Goal: Task Accomplishment & Management: Use online tool/utility

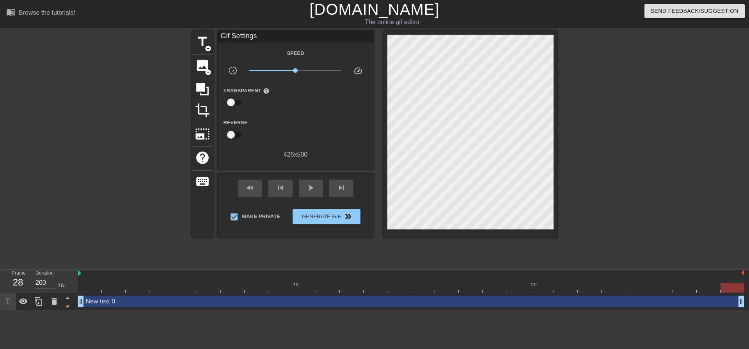
drag, startPoint x: 83, startPoint y: 285, endPoint x: 15, endPoint y: 221, distance: 93.3
click at [0, 245] on div "menu_book Browse the tutorials! [DOMAIN_NAME] The online gif editor Send Feedba…" at bounding box center [374, 155] width 749 height 311
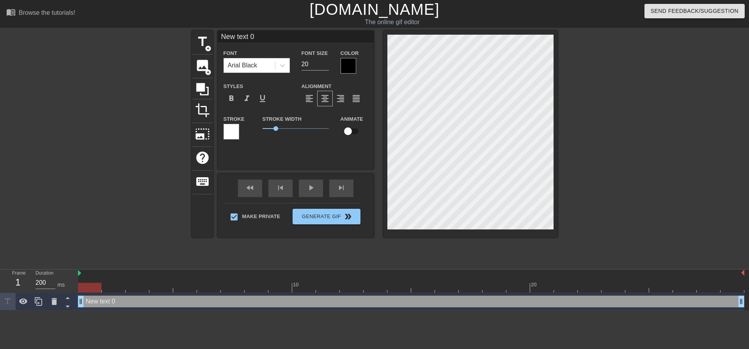
scroll to position [1, 1]
type input "A"
type textarea "A"
type input "Aw"
type textarea "Aw"
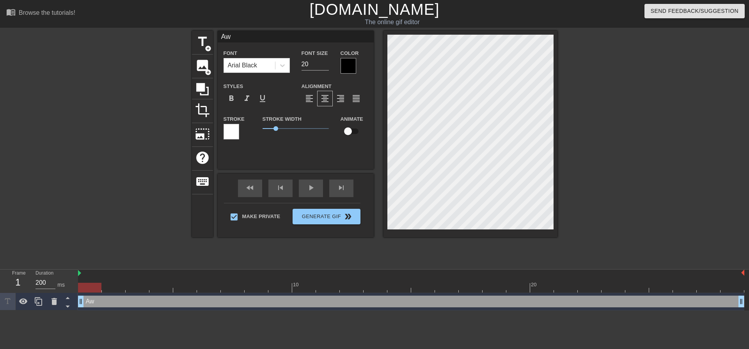
type input "Awe"
type textarea "Awe"
type input "Awe!"
type textarea "Awe!"
type input "Awe!"
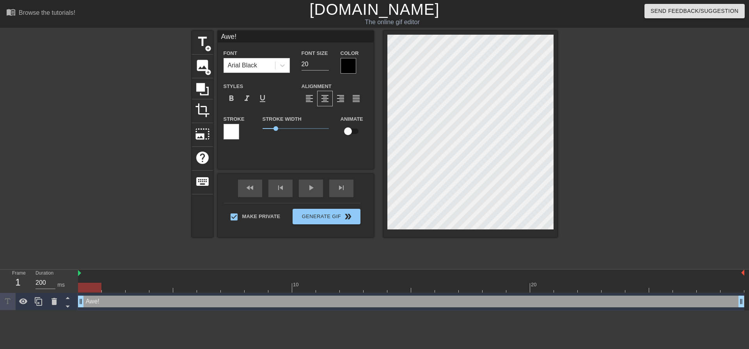
type textarea "Awe!"
type input "Awe!"
type textarea "Awe!"
type input "Awe"
type textarea "Awe"
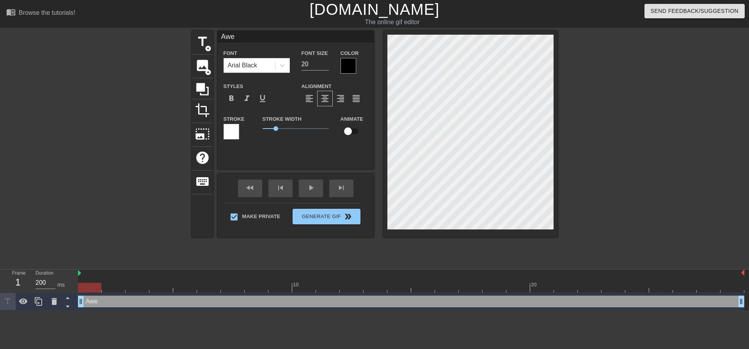
type input "Aw"
type textarea "Aw"
type input "A"
type textarea "A"
type input "O"
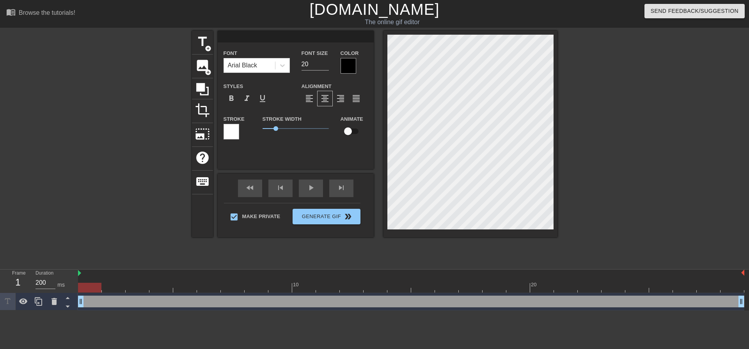
type textarea "O"
type input "OO"
type textarea "OO"
type input "OOH"
type textarea "OOH"
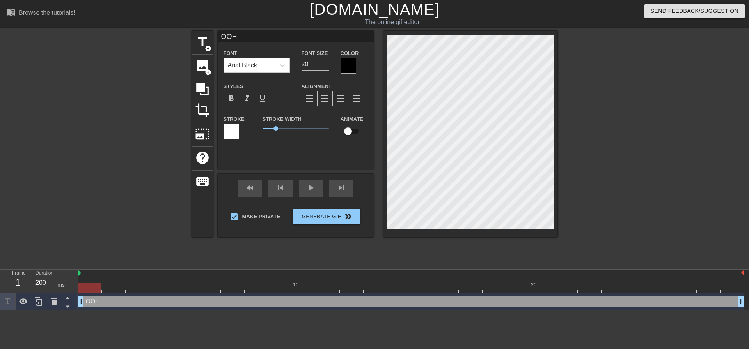
type input "OOH!"
type textarea "OOH!"
type input "OOH!"
type textarea "OOH!"
type input "OOH! A"
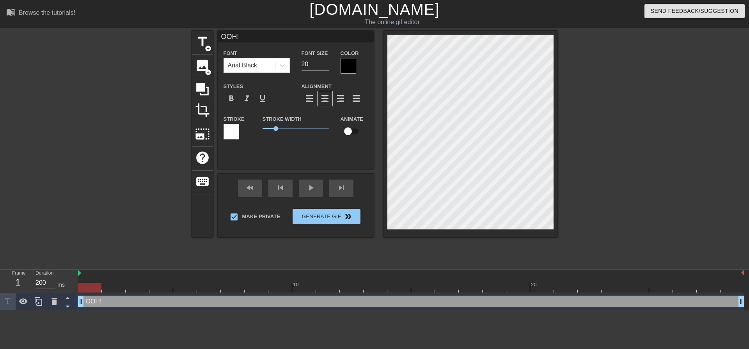
type textarea "OOH! A"
type input "OOH! Aw"
type textarea "OOH! Aw"
type input "OOH! Awe"
type textarea "OOH! Awe"
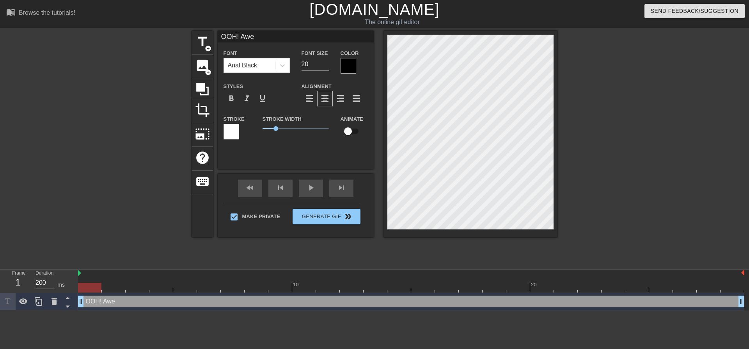
type input "OOH! Awee"
type textarea "OOH! Awee"
type input "OOH! [GEOGRAPHIC_DATA]"
type textarea "OOH! [GEOGRAPHIC_DATA]"
type input "OOH! [GEOGRAPHIC_DATA]"
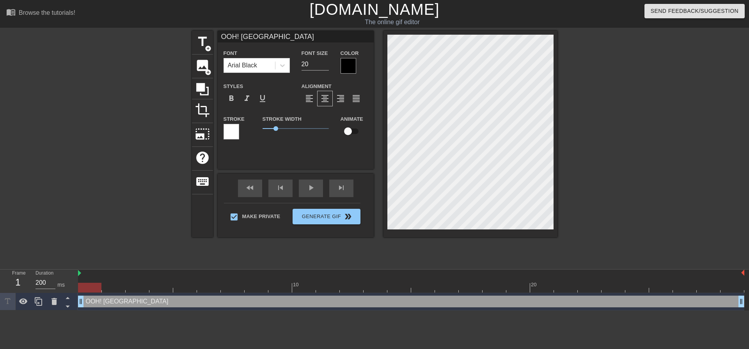
type textarea "OOH! [GEOGRAPHIC_DATA]"
type input "OOH! Aweee l"
type textarea "OOH! Aweee l"
type input "OOH! Aweee lo"
type textarea "OOH! Aweee lo"
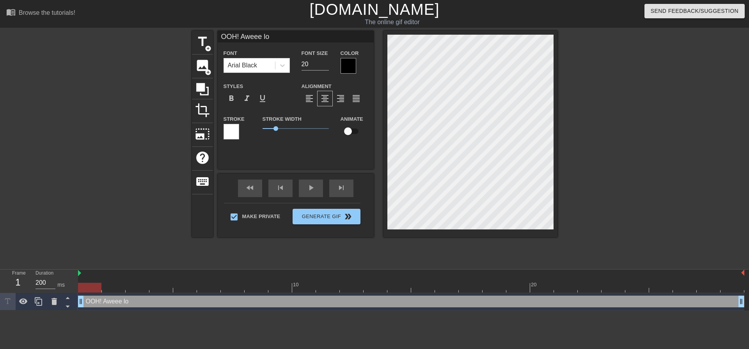
type input "OOH! Aweee loo"
type textarea "OOH! Aweee loo"
type input "OOH! Aweee look"
type textarea "OOH! Aweee look"
type input "OOH! Aweee look"
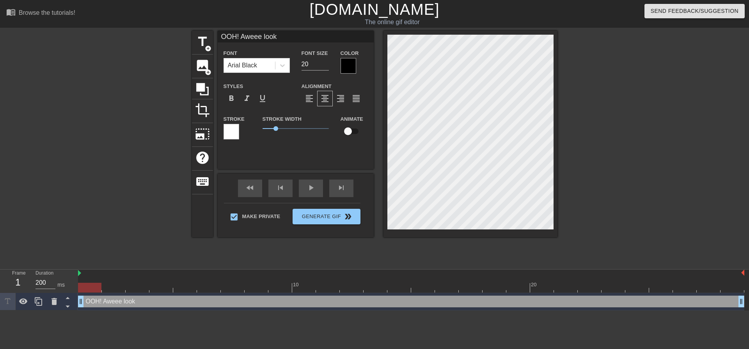
type textarea "OOH! Aweee look a"
type input "OOH! Aweee look at"
type textarea "OOH! Aweee look at"
type input "OOH! Aweee look at"
type textarea "OOH! Aweee look at"
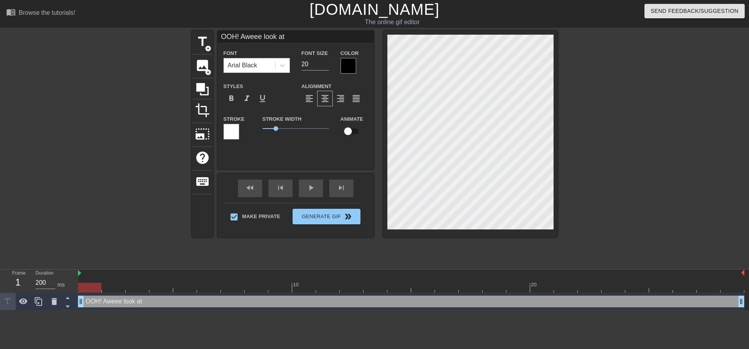
type input "OOH! Aweee look at t"
type textarea "OOH! Aweee look at t"
type input "OOH! Aweee look at th"
type textarea "OOH! Aweee look at th"
type input "OOH! Aweee look at tha"
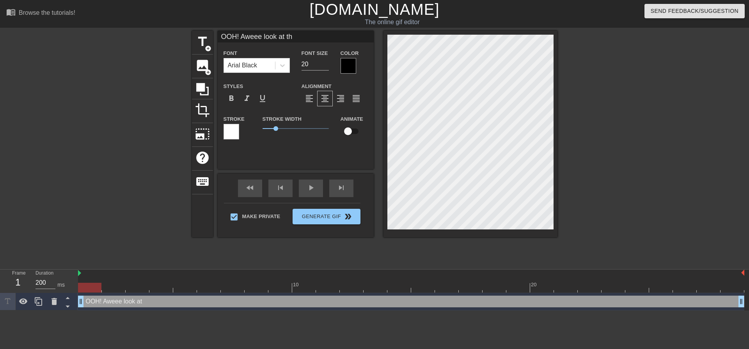
type textarea "OOH! Aweee look at tha"
type input "OOH! Aweee look at that"
type textarea "OOH! Aweee look at that"
type input "OOH! Aweee look at that."
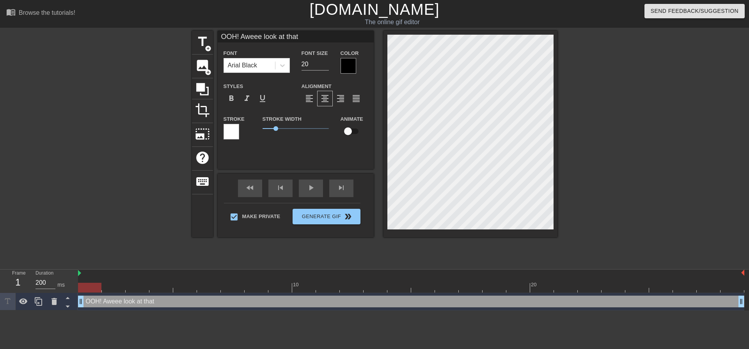
type textarea "OOH! Aweee look at that."
type input "OOH! Aweee look at that.."
type textarea "OOH! Aweee look at that.."
type input "OOH! Aweee look at that..."
type textarea "OOH! Aweee look at that..."
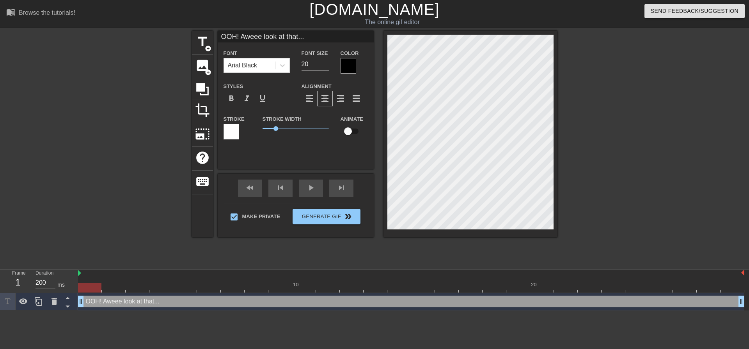
type input "OOH! Aweee look at that..."
type textarea "OOH! Aweee look at that..."
type input "OOH! Aweee look at that...Y"
type textarea "OOH! Aweee look at that... Y"
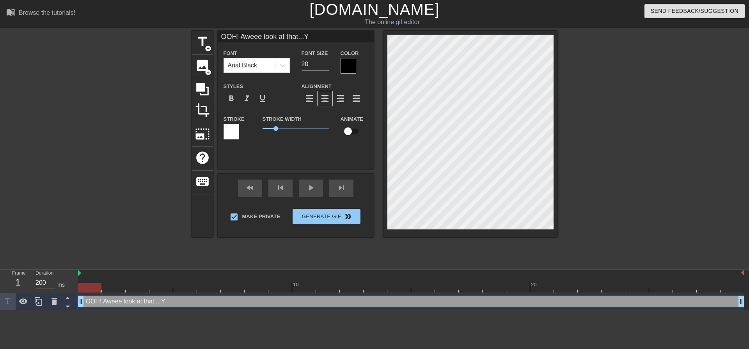
type input "OOH! Aweee look at that...Yo"
type textarea "OOH! Aweee look at that... Yo"
type input "OOH! Aweee look at that...You"
type textarea "OOH! Aweee look at that... You"
type input "OOH! Aweee look at that...You"
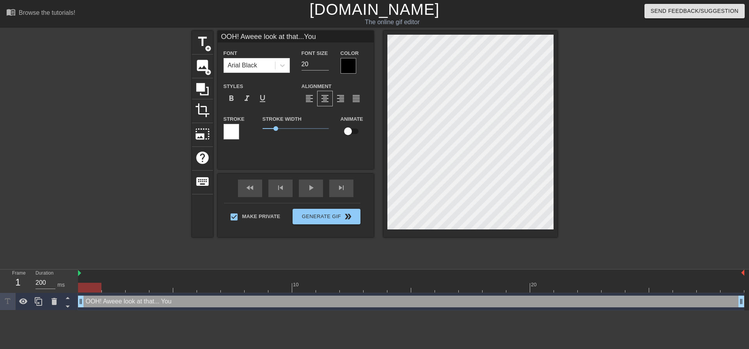
type textarea "OOH! Aweee look at that... You"
type input "OOH! Aweee look at that...You c"
type textarea "OOH! Aweee look at that... You c"
type input "OOH! Aweee look at that...You ca"
type textarea "OOH! Aweee look at that... You ca"
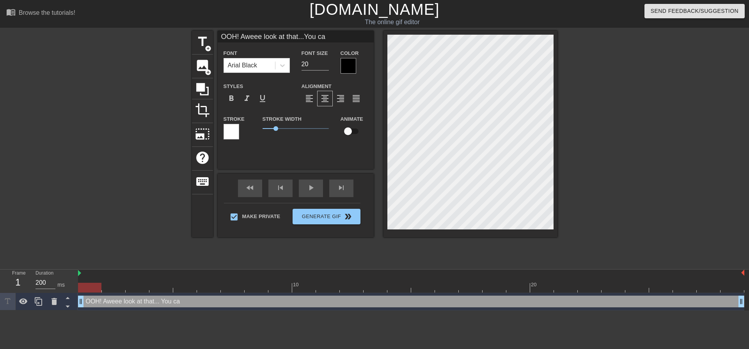
type input "OOH! Aweee look at that...You cam"
type textarea "OOH! Aweee look at that... You cam"
type input "OOH! Aweee look at that...You came"
type textarea "OOH! Aweee look at that... You came"
type input "OOH! Aweee look at that...You came"
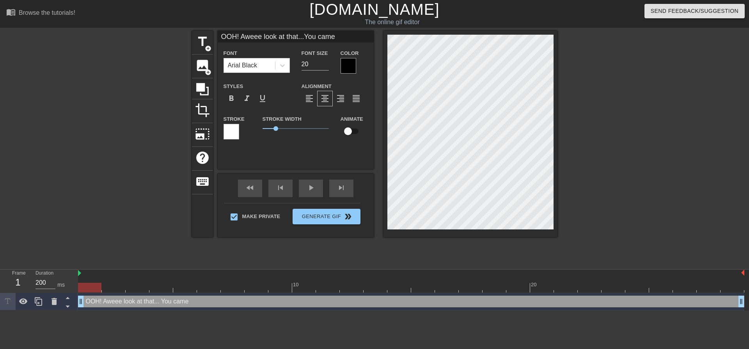
type textarea "OOH! Aweee look at that... You came"
type input "OOH! Aweee look at that...You came j"
type textarea "OOH! Aweee look at that... You came j"
type input "OOH! Aweee look at that...You came ju"
type textarea "OOH! Aweee look at that... You came ju"
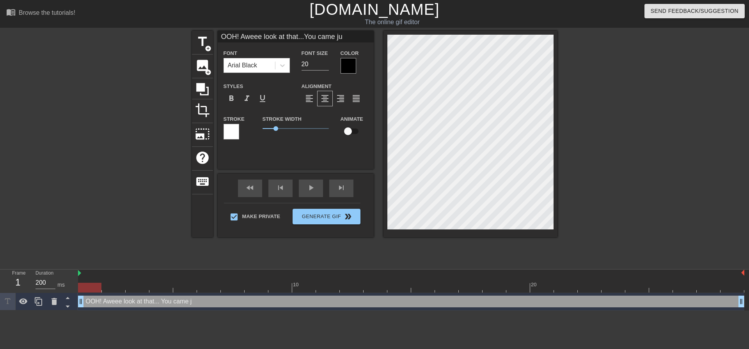
type input "OOH! Aweee look at that...You came jus"
type textarea "OOH! Aweee look at that... You came jus"
type input "OOH! Aweee look at that...You came just"
type textarea "OOH! Aweee look at that... You came just"
type input "OOH! Aweee look at that...You came just"
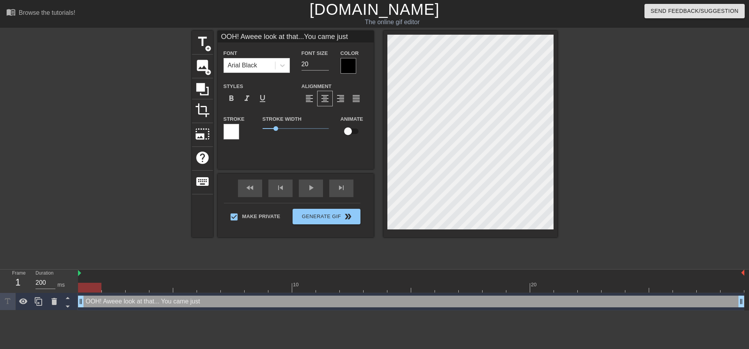
type textarea "OOH! Aweee look at that... You came just"
type input "OOH! Aweee look at that...You came just l"
type textarea "OOH! Aweee look at that... You came just l"
type input "OOH! Aweee look at that...You came just li"
type textarea "OOH! Aweee look at that... You came just li"
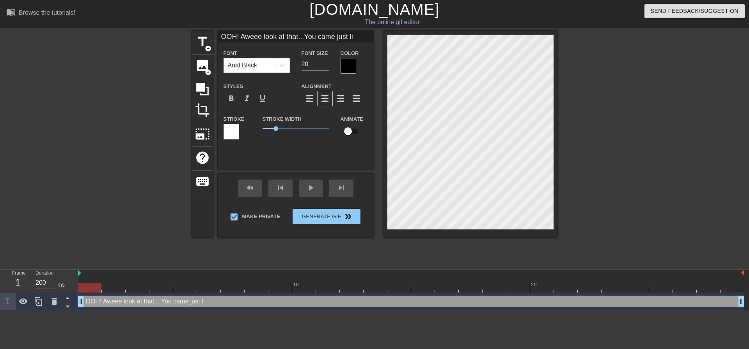
type input "OOH! Aweee look at that...You came just lik"
type textarea "OOH! Aweee look at that... You came just lik"
type input "OOH! Aweee look at that...You came just like"
type textarea "OOH! Aweee look at that... You came just like"
type input "OOH! Aweee look at that...You came just like"
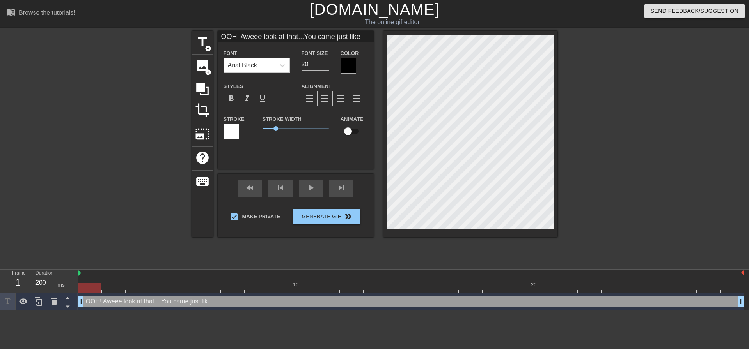
type textarea "OOH! Aweee look at that... You came just like"
type input "OOH! Aweee look at that...You came just like"
type textarea "OOH! Aweee look at that... You came just like"
type input "OOH! Aweee look at that...You came just like"
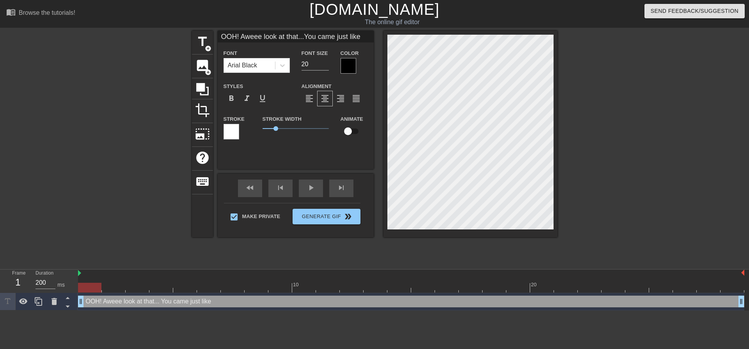
type textarea "OOH! Aweee look at that... You came just like"
type input "OOH! Aweee look at that...You came just like I"
type textarea "OOH! Aweee look at that... You came just like I"
type input "OOH! Aweee look at that...You came just like I"
type textarea "OOH! Aweee look at that... You came just like I"
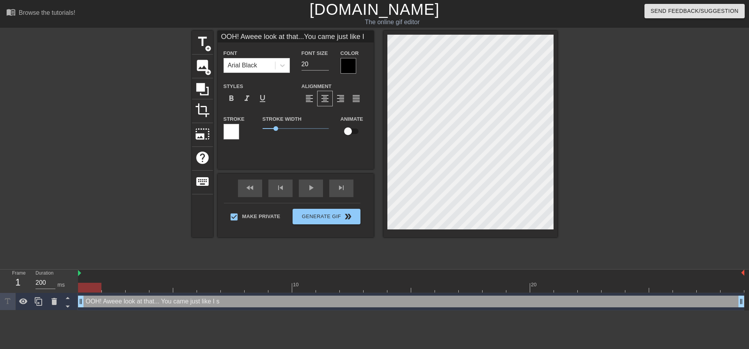
type input "OOH! Aweee look at that...You came just like I s"
type textarea "OOH! Aweee look at that... You came just like I s"
type input "OOH! Aweee look at that...You came just like I sa"
type textarea "OOH! Aweee look at that... You came just like I sa"
type input "OOH! Aweee look at that...You came just like I sai"
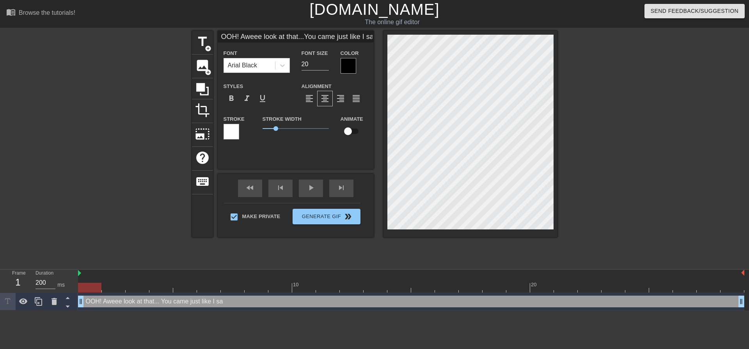
type textarea "OOH! Aweee look at that... You came just like I sai"
type input "OOH! Aweee look at that...You came just like I said"
type textarea "OOH! Aweee look at that... You came just like I said"
type input "OOH! Aweee look at that...You came just like I said"
type textarea "OOH! Aweee look at that... You came just like I said"
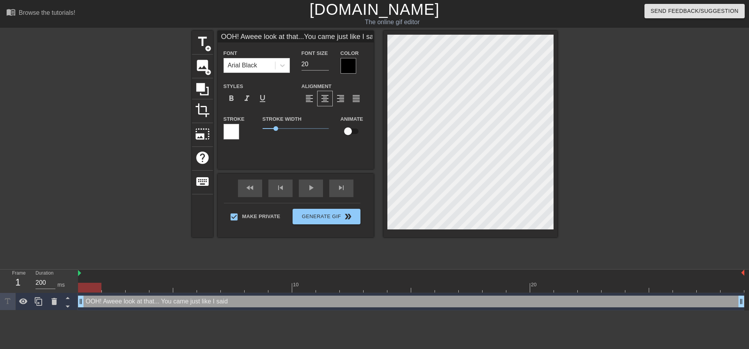
type input "OOH! Aweee look at that...You came just like I said y"
type textarea "OOH! Aweee look at that... You came just like I said y"
type input "OOH! Aweee look at that...You came just like I said yo"
type textarea "OOH! Aweee look at that... You came just like I said yo"
type input "OOH! Aweee look at that...You came just like I said you"
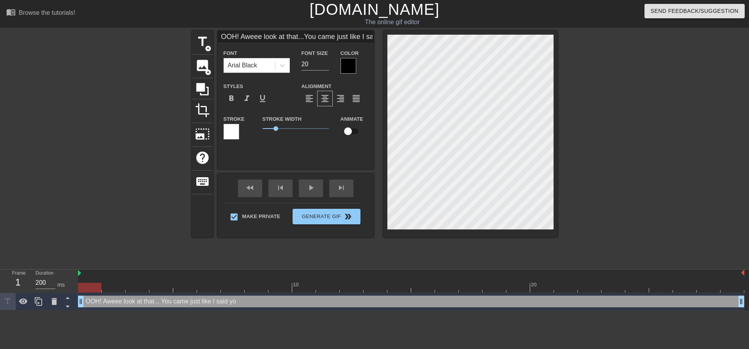
type textarea "OOH! Aweee look at that... You came just like I said you"
type input "OOH! Aweee look at that...You came just like I said you"
type textarea "OOH! Aweee look at that... You came just like I said you"
type input "OOH! Aweee look at that...You came just like I said you w"
type textarea "OOH! Aweee look at that... You came just like I said you wo"
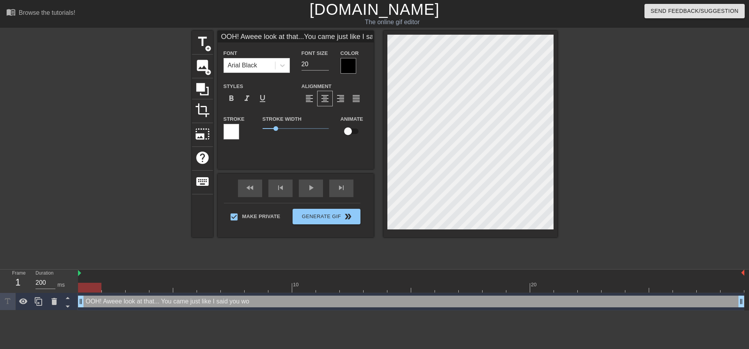
type input "OOH! Aweee look at that...You came just like I said you wou"
type textarea "OOH! Aweee look at that... You came just like I said you wou"
type input "OOH! Aweee look at that...You came just like I said you woul"
type textarea "OOH! Aweee look at that... You came just like I said you woul"
type input "OOH! Aweee look at that...You came just like I said you would"
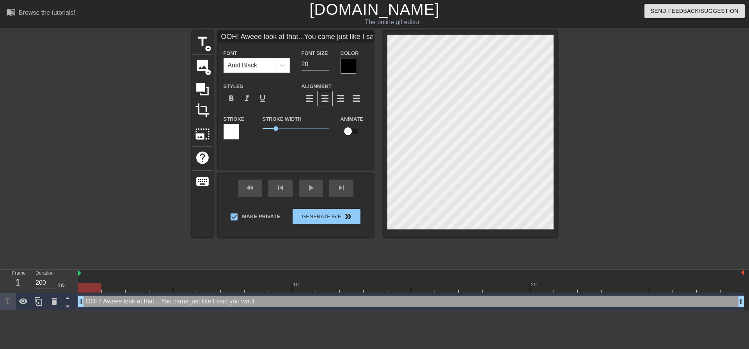
type textarea "OOH! Aweee look at that... You came just like I said you would"
type input "OOH! Aweee look at that...You came just like I said you would!"
type textarea "OOH! Aweee look at that... You came just like I said you would!"
type input "OOH! Aweee look at that...You came just like I said you would!"
type textarea "OOH! Aweee look at that... You came just like I said you would!"
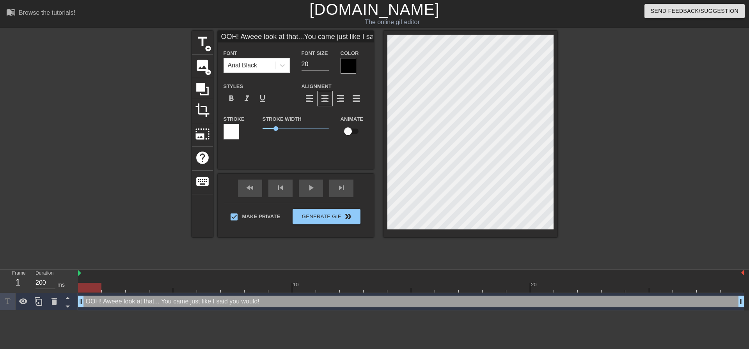
type input "OOH! Aweee look at that...You came just like I said you would!"
type textarea "OOH! Aweee look at that... You came just like I said you would!"
type input "OOH! Aweee look at that...You came just like I said you would!"
type textarea "OOH! Aweee look at that... You came just like I said you would!"
type input "OOH! Aweee look at that...You came just like I said you would!"
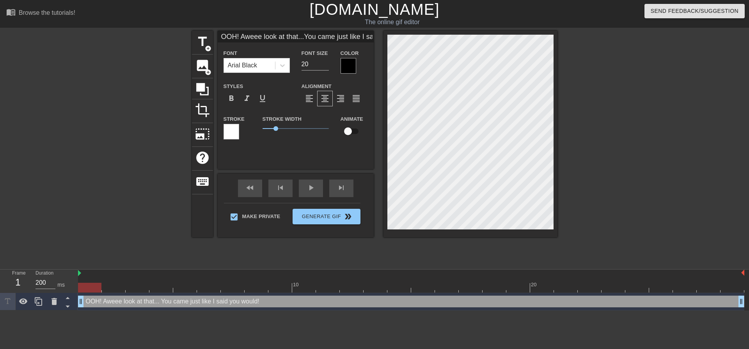
type textarea "OOH! Aweee look at that... You came just like I said you would!"
type input "OOH! Aweee look at that...You came just like I said you would!"
type textarea "OOH! Aweee look at that... You came just like I said you would!"
type input "OOH! Aweee look at that...You came just like I said you would!"
type textarea "OOH! Aweee look at that... You came just like I said you would!"
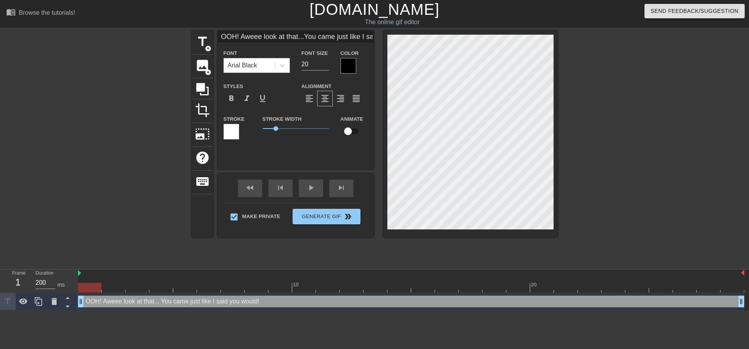
scroll to position [5, 1]
type input "OOH! Aweee look at that...You came just like I said you would!L"
type textarea "OOH! Aweee look at that... You came just like I said you would! L"
type input "OOH! Aweee look at that...You came just like I said you would!Lo"
type textarea "OOH! Aweee look at that... You came just like I said you would! Lo"
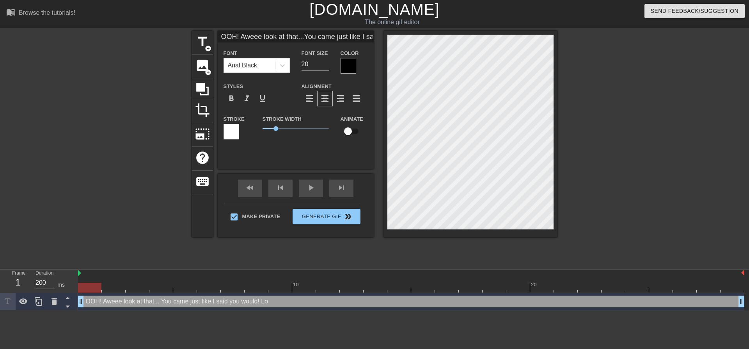
type input "OOH! Aweee look at that...You came just like I said you would!Loo"
type textarea "OOH! Aweee look at that... You came just like I said you would! Loo"
type input "OOH! Aweee look at that...You came just like I said you would!Look"
type textarea "OOH! Aweee look at that... You came just like I said you would! Look"
type input "OOH! Aweee look at that...You came just like I said you would!Looks"
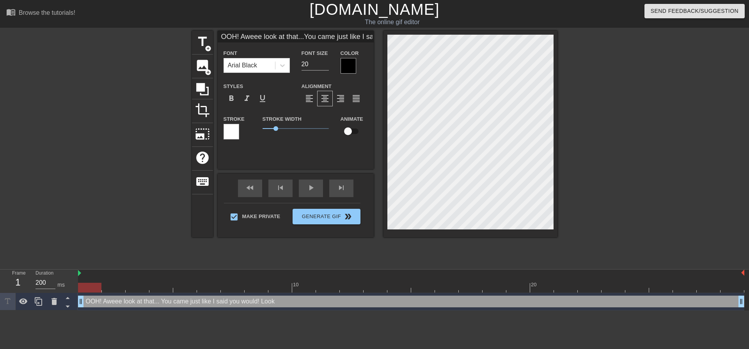
type textarea "OOH! Aweee look at that... You came just like I said you would! Looks"
type input "OOH! Aweee look at that...You came just like I said you would!Looks"
type textarea "OOH! Aweee look at that... You came just like I said you would! Looks"
type input "OOH! Aweee look at that...You came just like I said you would!Looks l"
type textarea "OOH! Aweee look at that... You came just like I said you would! Looks l"
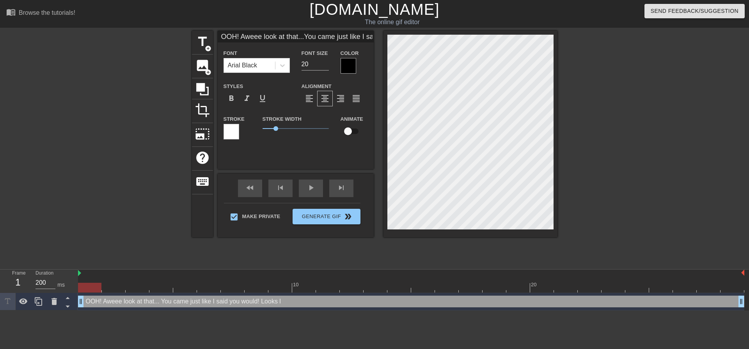
type input "OOH! Aweee look at that...You came just like I said you would!Looks li"
type textarea "OOH! Aweee look at that... You came just like I said you would! Looks li"
type input "OOH! Aweee look at that...You came just like I said you would!Looks lik"
type textarea "OOH! Aweee look at that... You came just like I said you would! Looks lik"
type input "OOH! Aweee look at that...You came just like I said you would!Looks like"
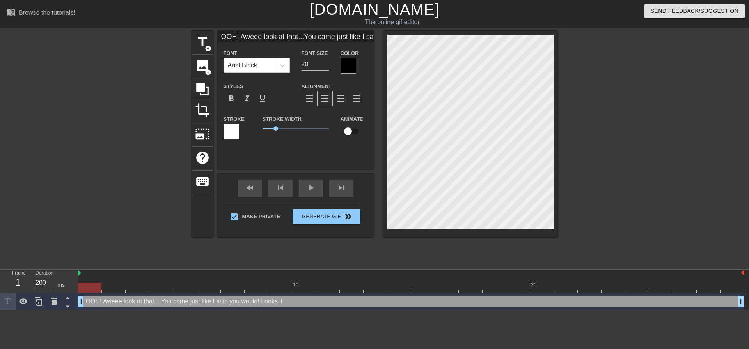
type textarea "OOH! Aweee look at that... You came just like I said you would! Looks like"
type input "OOH! Aweee look at that...You came just like I said you would!Looks like"
type textarea "OOH! Aweee look at that... You came just like I said you would! Looks like"
type input "OOH! Aweee look at that...You came just like I said you would!Looks like n"
type textarea "OOH! Aweee look at that... You came just like I said you would! Looks like n"
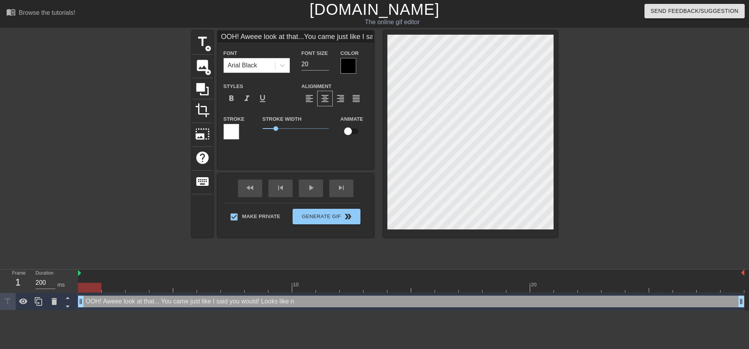
type input "OOH! Aweee look at that...You came just like I said you would!Looks like no"
type textarea "OOH! Aweee look at that... You came just like I said you would! Looks like no"
type input "OOH! Aweee look at that...You came just like I said you would!Looks like now"
type textarea "OOH! Aweee look at that... You came just like I said you would! Looks like now"
type input "OOH! Aweee look at that...You came just like I said you would!Looks like now"
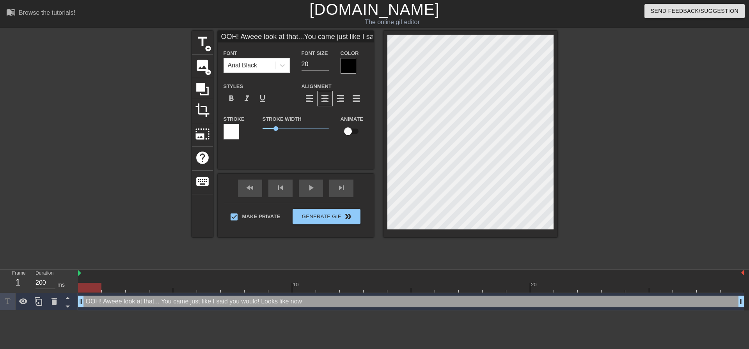
type textarea "OOH! Aweee look at that... You came just like I said you would! Looks like now"
type input "OOH! Aweee look at that...You came just like I said you would!Looks like now y"
type textarea "OOH! Aweee look at that... You came just like I said you would! Looks like now y"
type input "OOH! Aweee look at that...You came just like I said you would!Looks like now yo"
type textarea "OOH! Aweee look at that... You came just like I said you would! Looks like now …"
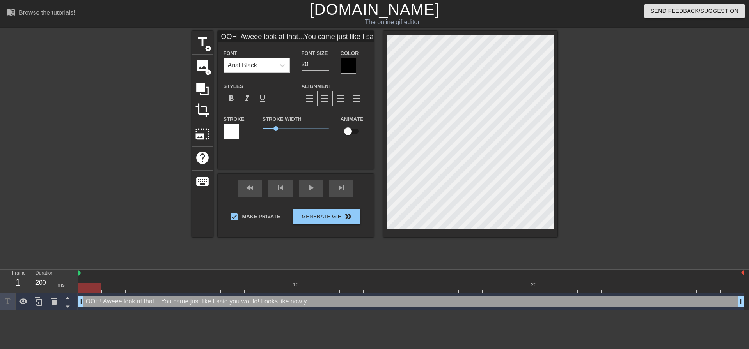
type input "OOH! Aweee look at that...You came just like I said you would!Looks like now you"
type textarea "OOH! Aweee look at that... You came just like I said you would! Looks like now …"
type input "OOH! Aweee look at that...You came just like I said you would!Looks like now you"
type textarea "OOH! Aweee look at that... You came just like I said you would! Looks like now …"
type input "OOH! Aweee look at that...You came just like I said you would!Looks like now yo…"
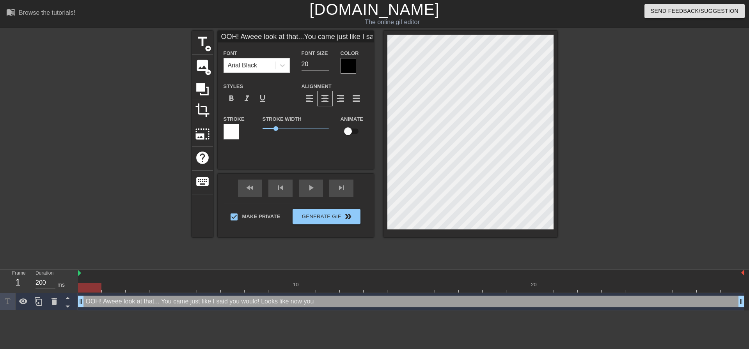
type textarea "OOH! Aweee look at that... You came just like I said you would! Looks like now …"
type input "OOH! Aweee look at that...You came just like I said you would!Looks like now yo…"
type textarea "OOH! Aweee look at that... You came just like I said you would! Looks like now …"
click at [585, 152] on div at bounding box center [625, 148] width 117 height 234
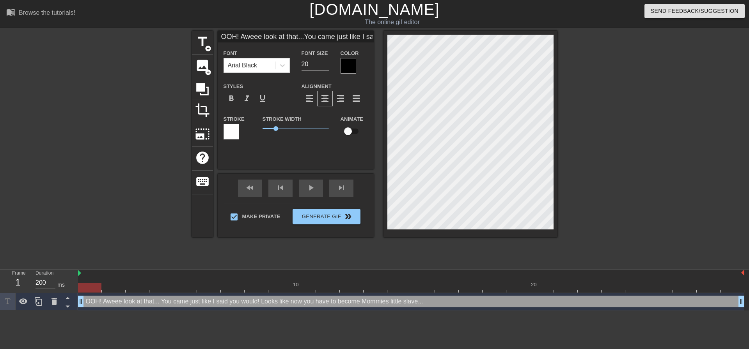
click at [553, 231] on div at bounding box center [470, 134] width 174 height 207
click at [622, 159] on div at bounding box center [625, 148] width 117 height 234
click at [589, 206] on div at bounding box center [625, 148] width 117 height 234
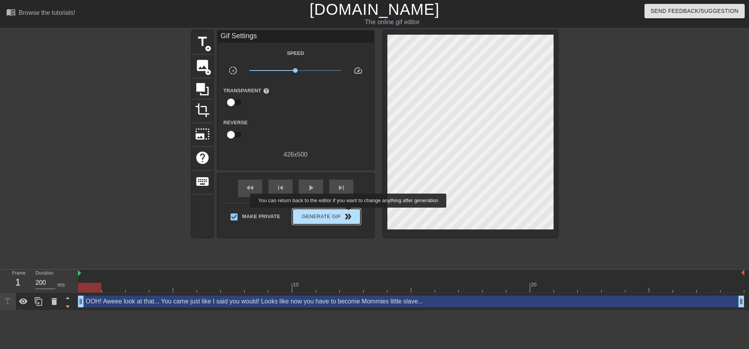
click at [349, 213] on span "double_arrow" at bounding box center [347, 216] width 9 height 9
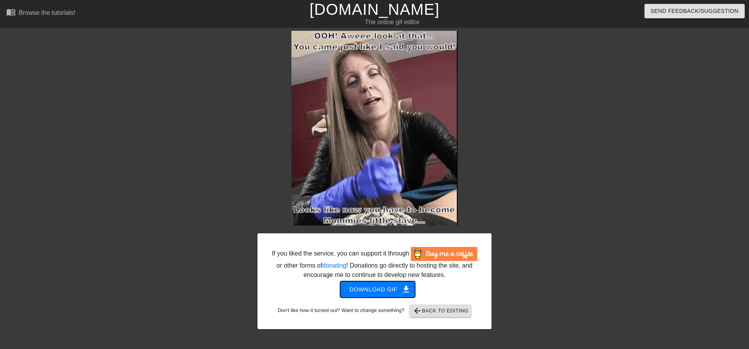
click at [398, 295] on span "Download gif get_app" at bounding box center [377, 290] width 57 height 10
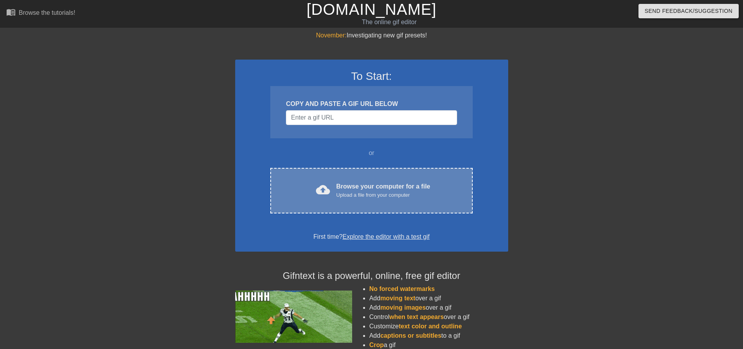
click at [338, 211] on div "cloud_upload Browse your computer for a file Upload a file from your computer C…" at bounding box center [371, 191] width 202 height 46
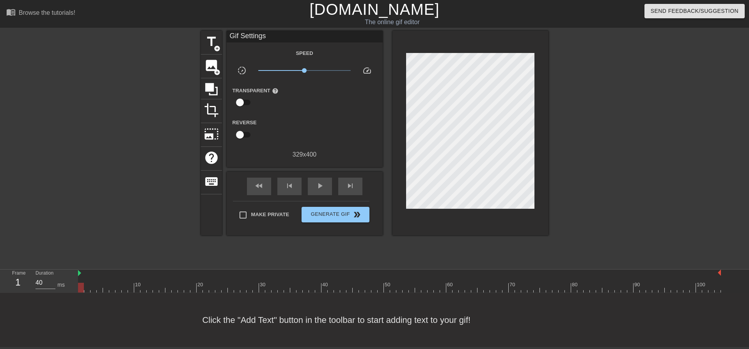
click at [234, 212] on div "Make Private Generate Gif double_arrow" at bounding box center [301, 216] width 137 height 31
click at [238, 212] on input "Make Private" at bounding box center [243, 215] width 16 height 16
checkbox input "true"
click at [218, 36] on span "title" at bounding box center [211, 41] width 15 height 15
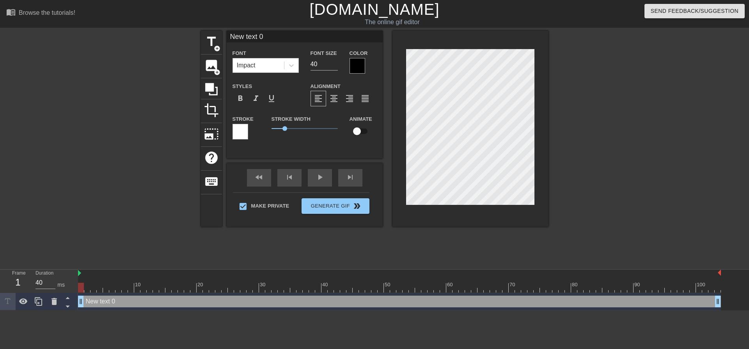
click at [264, 68] on div "Impact" at bounding box center [258, 66] width 51 height 14
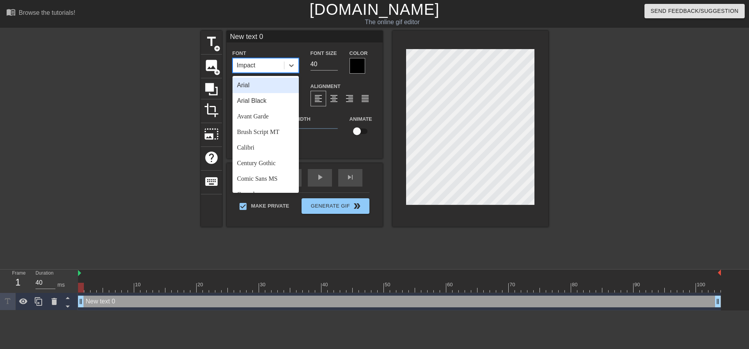
click at [262, 100] on div "Arial Black" at bounding box center [265, 101] width 66 height 16
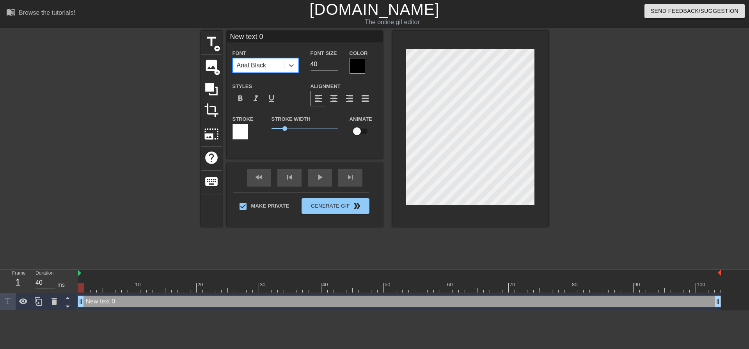
drag, startPoint x: 321, startPoint y: 67, endPoint x: 241, endPoint y: 66, distance: 79.6
click at [271, 68] on div "Font option Arial Black, selected. 0 results available. Select is focused ,type…" at bounding box center [305, 60] width 156 height 25
type input "1"
type input "20"
click at [331, 94] on div "format_align_center" at bounding box center [334, 99] width 16 height 16
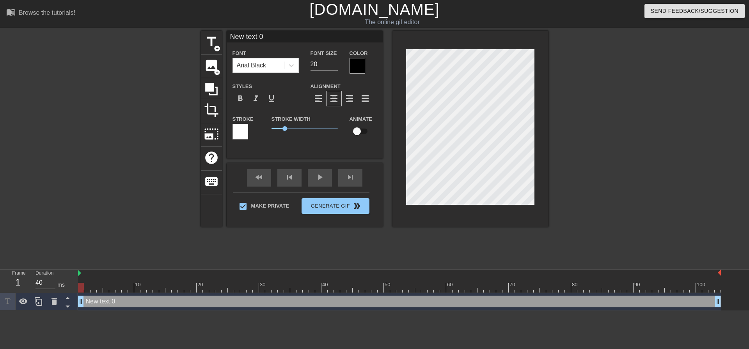
drag, startPoint x: 83, startPoint y: 288, endPoint x: 37, endPoint y: 257, distance: 55.5
click at [0, 267] on div "menu_book Browse the tutorials! Gifntext.com The online gif editor Send Feedbac…" at bounding box center [374, 155] width 749 height 311
type input "O"
type textarea "O"
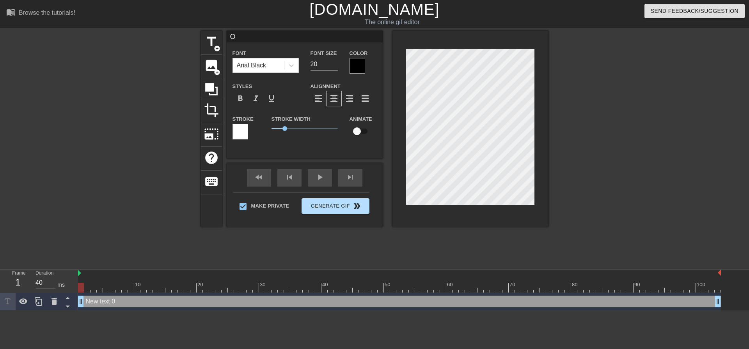
scroll to position [1, 1]
type input "Oh"
type textarea "Oh"
type input "Oh!"
type textarea "Oh!"
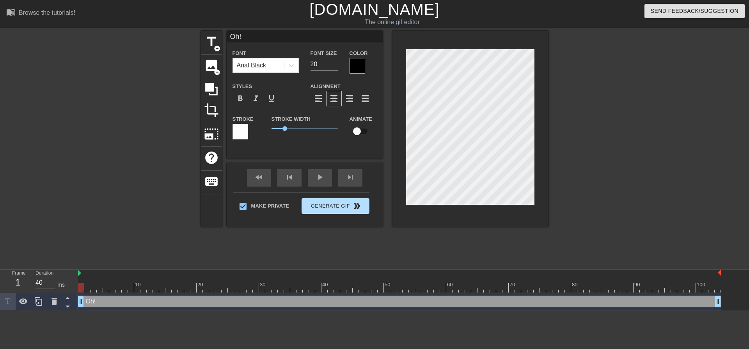
type input "Oh!"
type textarea "Oh!"
type input "Oh! O"
type textarea "Oh! O"
type input "Oh! Oh"
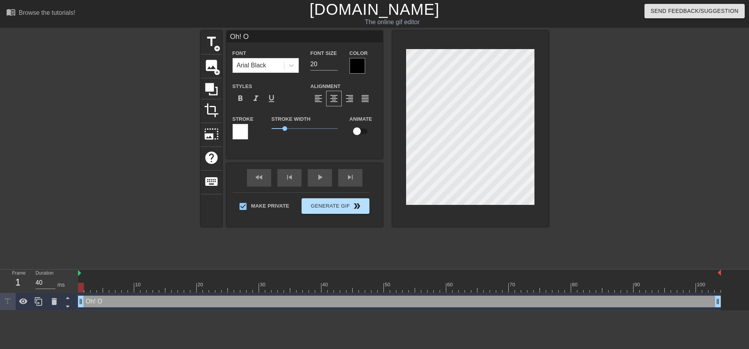
type textarea "Oh! Oh"
type input "Oh! Oh"
type textarea "Oh! Oh s"
type input "Oh! Oh sa"
type textarea "Oh! Oh sah"
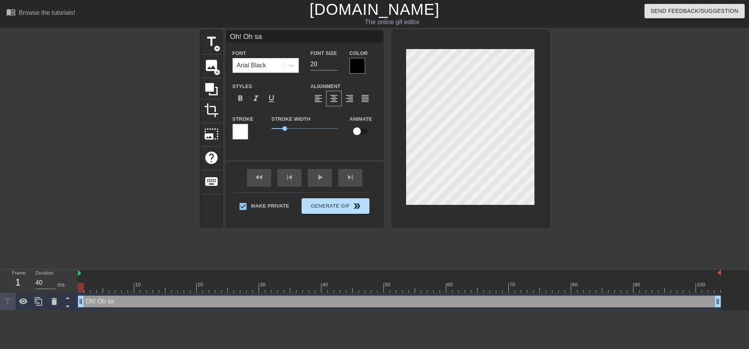
scroll to position [1, 2]
type input "Oh! Oh saho"
type textarea "Oh! Oh saho"
type input "Oh! Oh sah"
type textarea "Oh! Oh sah"
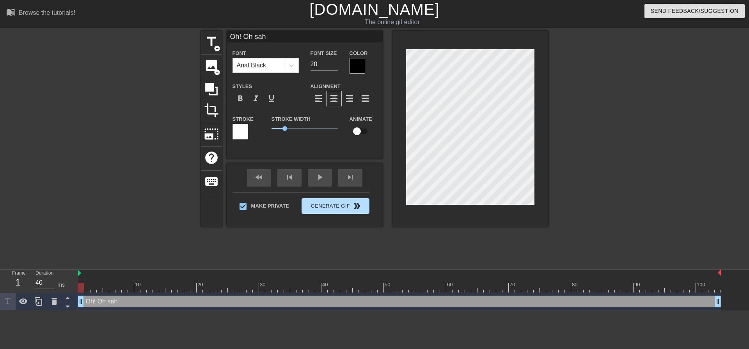
type input "Oh! Oh sa"
type textarea "Oh! Oh sa"
type input "Oh! Oh s"
type textarea "Oh! Oh s"
type input "Oh! Oh"
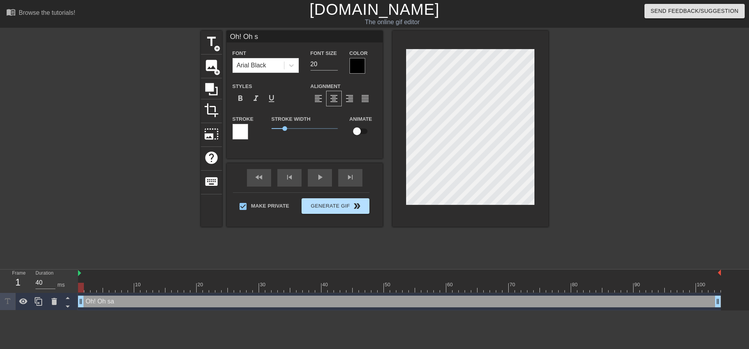
type textarea "Oh! Oh"
type input "Oh! Oh h"
type textarea "Oh! Oh h"
type input "Oh! Oh hi"
type textarea "Oh! Oh hi"
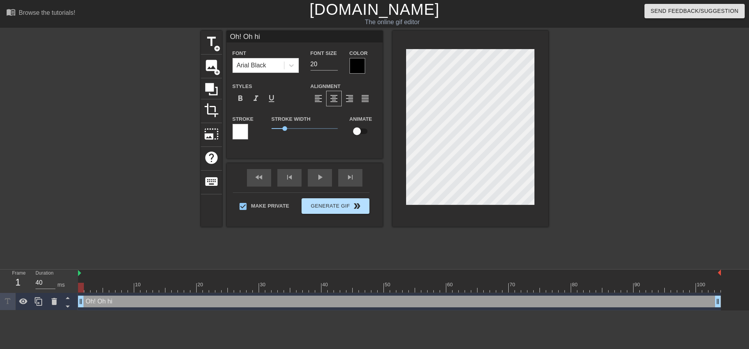
type input "Oh! Oh hit"
type textarea "Oh! Oh hit"
type input "Oh! Oh hit"
type textarea "Oh! Oh hit"
type input "Oh! Oh hit"
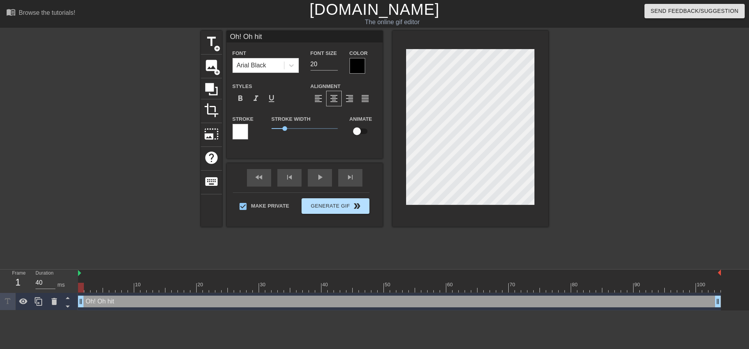
type textarea "Oh! Oh hit"
type input "Oh! Oh hi"
type textarea "Oh! Oh hi"
type input "Oh! Oh h"
type textarea "Oh! Oh h"
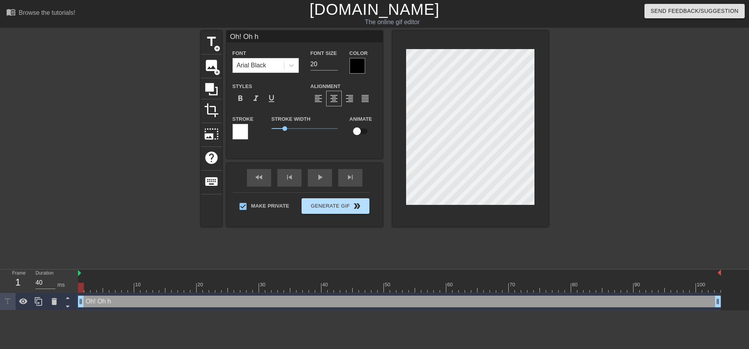
type input "Oh! Oh"
type textarea "Oh! Oh"
type input "Oh! Oh f"
type textarea "Oh! Oh fu"
type input "Oh! Oh fuc"
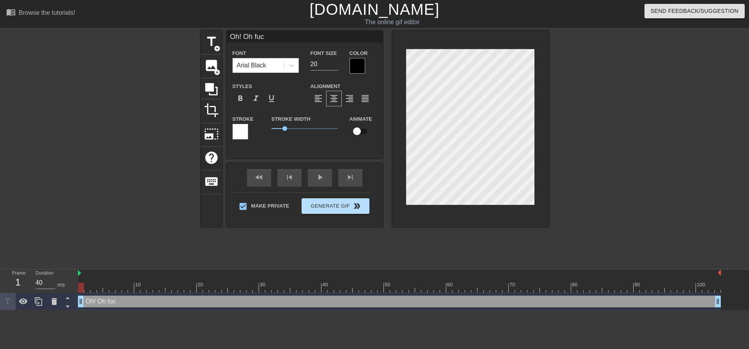
type textarea "Oh! Oh fuck"
type input "Oh! Oh fuck"
type textarea "Oh! Oh fuck"
type input "Oh! Oh fuck y"
type textarea "Oh! Oh fuck y"
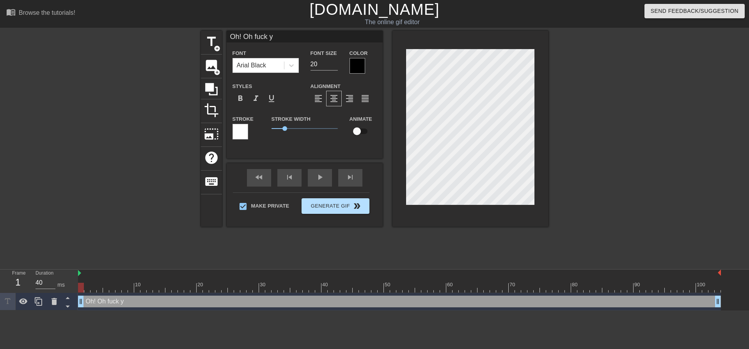
type input "Oh! Oh fuck yo"
type textarea "Oh! Oh fuck yo"
type input "Oh! Oh fuck you"
type textarea "Oh! Oh fuck you"
type input "Oh! Oh fuck your"
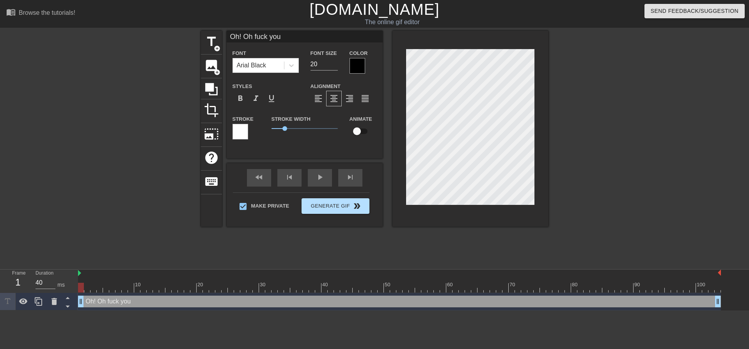
type textarea "Oh! Oh fuck your"
type input "Oh! Oh fuck you"
type textarea "Oh! Oh fuck you"
type input "Oh! Oh fuck you'"
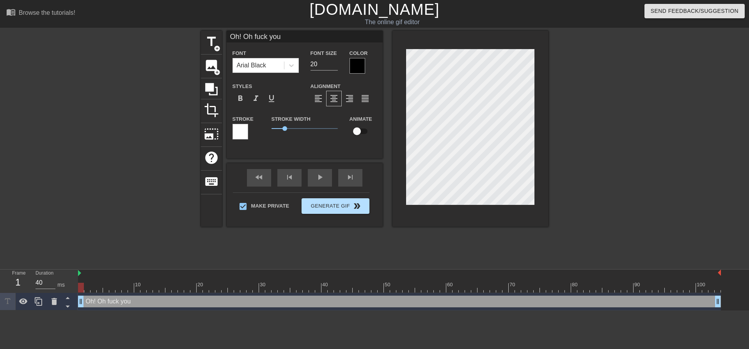
type textarea "Oh! Oh fuck you'"
type input "Oh! Oh fuck you'r"
type textarea "Oh! Oh fuck you'r"
type input "Oh! Oh fuck you're"
type textarea "Oh! Oh fuck you're"
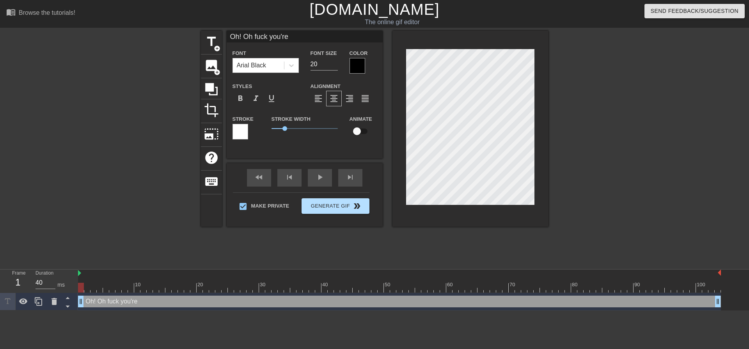
type input "Oh! Oh fuck you're"
type textarea "Oh! Oh fuck you're c"
type input "Oh! Oh fuck you're cu"
type textarea "Oh! Oh fuck you're cu"
type input "Oh! Oh fuck you're cum"
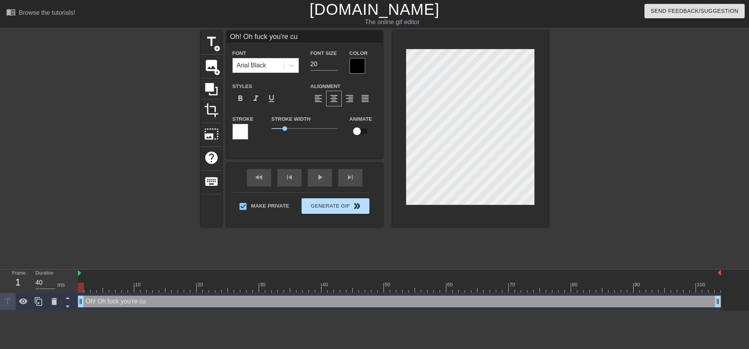
type textarea "Oh! Oh fuck you're cum"
type input "Oh! Oh fuck you're cumm"
type textarea "Oh! Oh fuck you're cumm"
type input "Oh! Oh fuck you're cummi"
type textarea "Oh! Oh fuck you're cummi"
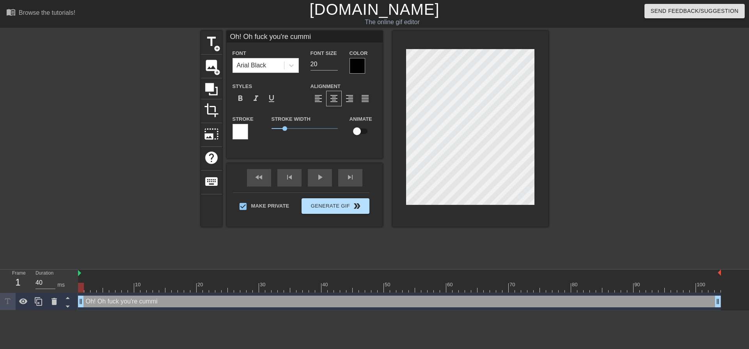
type input "Oh! Oh fuck you're cummin"
type textarea "Oh! Oh fuck you're cummin"
type input "Oh! Oh fuck you're cumming"
type textarea "Oh! Oh fuck you're cumming"
type input "Oh! Oh fuck you're cumming!"
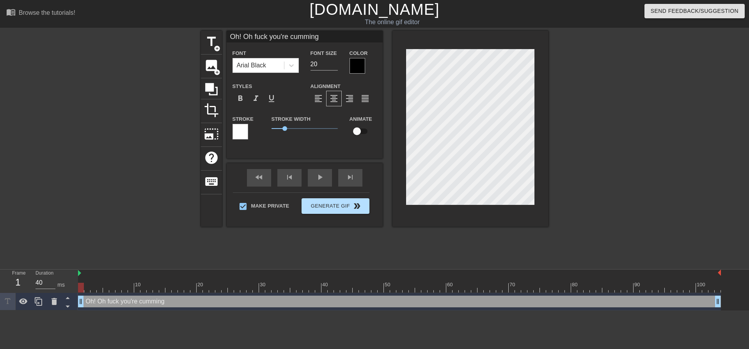
type textarea "Oh! Oh fuck you're cumming!"
type input "Oh! Oh fuck you're cumming!"
type textarea "Oh! Oh fuck you're cumming!"
type input "Oh! Oh fuck you're cumming!"
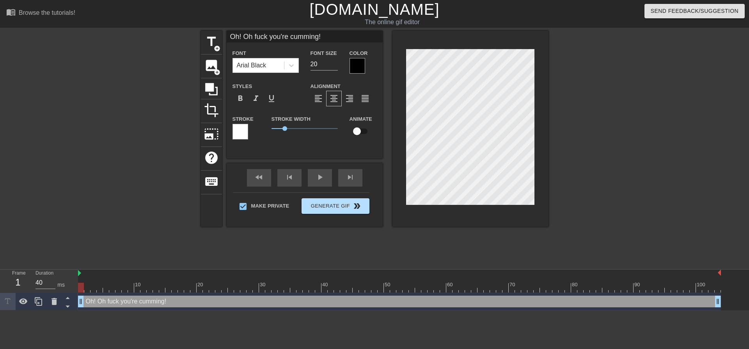
type textarea "Oh! Oh fuck you're cumming!"
type input "Oh! Oh fuck you're cumming!"
type textarea "Oh! Oh fuck you're cumming!"
type input "Oh! Oh fuck you're cumming!A"
type textarea "Oh! Oh fuck you're cumming! A"
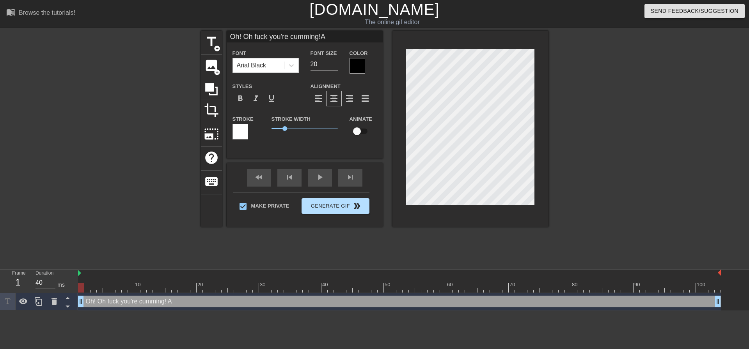
type input "Oh! Oh fuck you're cumming!Ah"
type textarea "Oh! Oh fuck you're cumming! Ah"
type input "Oh! Oh fuck you're cumming!Ahh"
type textarea "Oh! Oh fuck you're cumming! Ahh"
type input "Oh! Oh fuck you're cumming!Ahh."
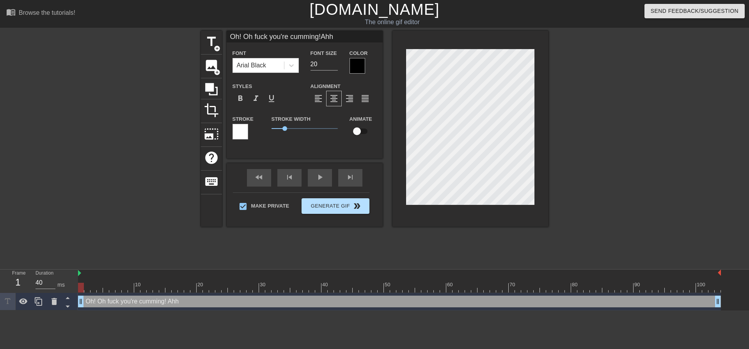
type textarea "Oh! Oh fuck you're cumming! Ahh."
type input "Oh! Oh fuck you're cumming!Ahh.."
type textarea "Oh! Oh fuck you're cumming! Ahh.."
type input "Oh! Oh fuck you're cumming!Ahh..."
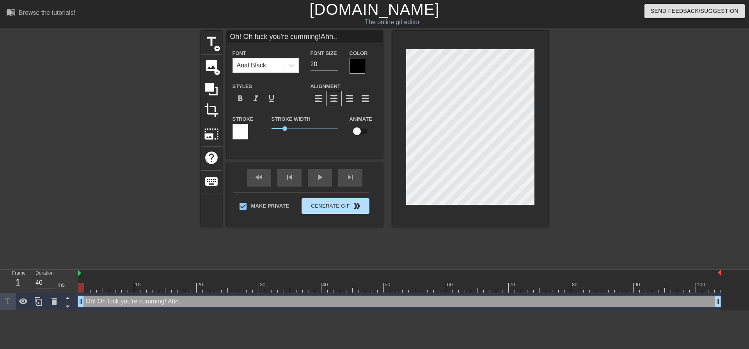
type textarea "Oh! Oh fuck you're cumming! Ahh..."
type input "Oh! Oh fuck you're cumming!Ahh...I"
type textarea "Oh! Oh fuck you're cumming! Ahh...I"
type input "Oh! Oh fuck you're cumming!Ahh...Im"
type textarea "Oh! Oh fuck you're cumming! Ahh...Im"
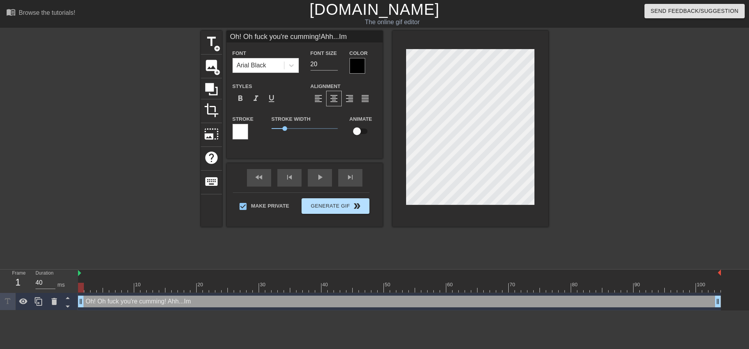
type input "Oh! Oh fuck you're cumming!Ahh...Im"
type textarea "Oh! Oh fuck you're cumming! Ahh...Im"
type input "Oh! Oh fuck you're cumming!Ahh...Im n"
type textarea "Oh! Oh fuck you're cumming! Ahh...Im n"
type input "Oh! Oh fuck you're cumming!Ahh...Im no"
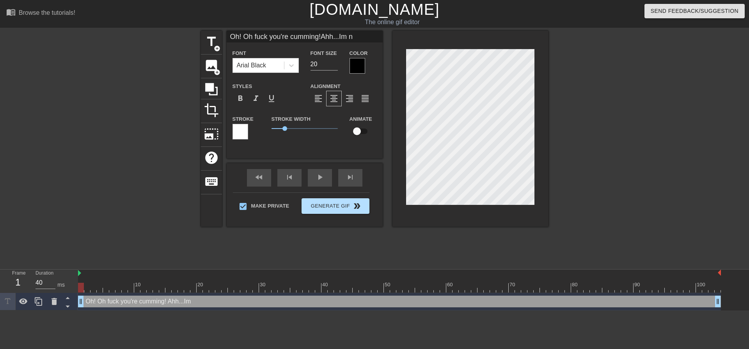
type textarea "Oh! Oh fuck you're cumming! Ahh...Im no"
type input "Oh! Oh fuck you're cumming!Ahh...Im not"
type textarea "Oh! Oh fuck you're cumming! Ahh...Im not"
type input "Oh! Oh fuck you're cumming!Ahh...Im not"
type textarea "Oh! Oh fuck you're cumming! Ahh...Im not"
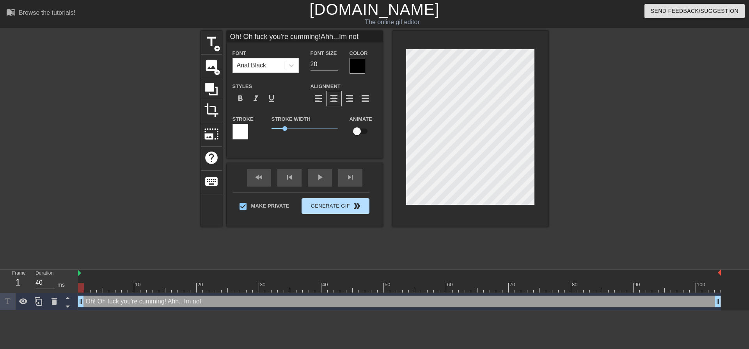
type input "Oh! Oh fuck you're cumming!Ahh...Im not p"
type textarea "Oh! Oh fuck you're cumming! Ahh...Im not p"
type input "Oh! Oh fuck you're cumming!Ahh...Im not pr"
type textarea "Oh! Oh fuck you're cumming! Ahh...Im not pr"
type input "Oh! Oh fuck you're cumming!Ahh...Im not pre"
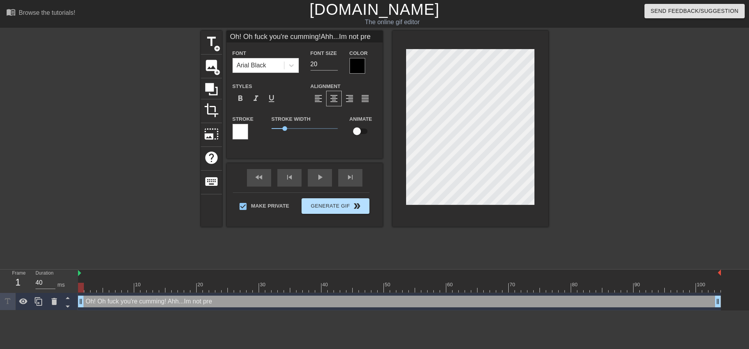
type textarea "Oh! Oh fuck you're cumming! Ahh...Im not prep"
type input "Oh! Oh fuck you're cumming!Ahh...Im not prepa"
type textarea "Oh! Oh fuck you're cumming! Ahh...Im not prepa"
type input "Oh! Oh fuck you're cumming!Ahh...Im not prepar"
type textarea "Oh! Oh fuck you're cumming! Ahh...Im not prepar"
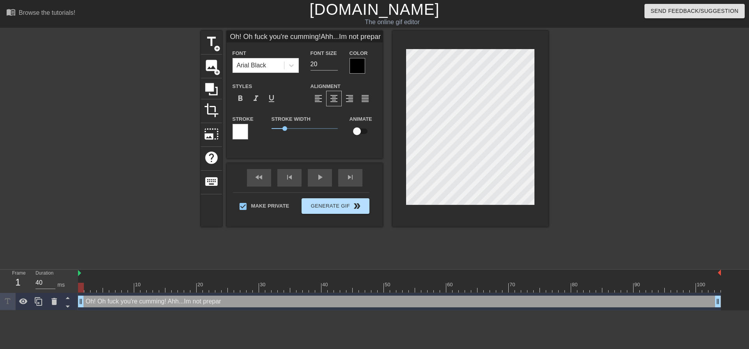
type input "Oh! Oh fuck you're cumming!Ahh...Im not prepare"
type textarea "Oh! Oh fuck you're cumming! Ahh...Im not prepare"
type input "Oh! Oh fuck you're cumming!Ahh...Im not prepar"
type textarea "Oh! Oh fuck you're cumming! Ahh...Im not prepar"
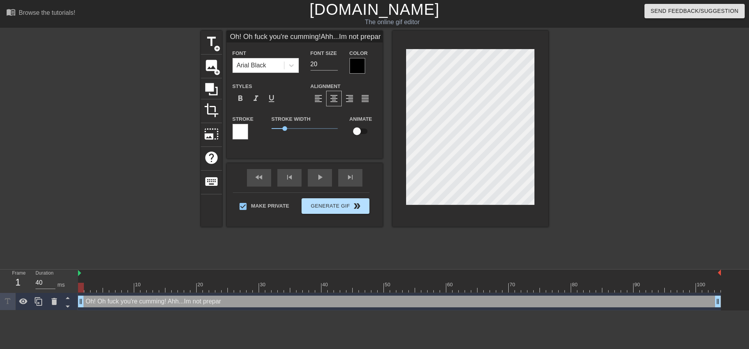
type input "Oh! Oh fuck you're cumming!Ahh...Im not prepa"
type textarea "Oh! Oh fuck you're cumming! Ahh...Im not prepa"
type input "Oh! Oh fuck you're cumming!Ahh...Im not prep"
type textarea "Oh! Oh fuck you're cumming! Ahh...Im not prep"
type input "Oh! Oh fuck you're cumming!Ahh...Im not pre"
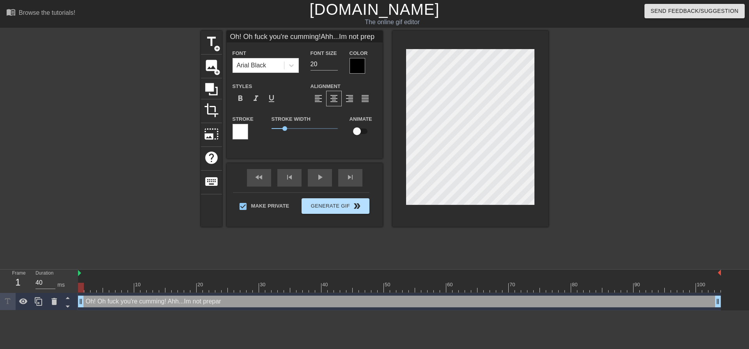
type textarea "Oh! Oh fuck you're cumming! Ahh...Im not pre"
type input "Oh! Oh fuck you're cumming!Ahh...Im not pr"
type textarea "Oh! Oh fuck you're cumming! Ahh...Im not pr"
type input "Oh! Oh fuck you're cumming!Ahh...Im not p"
type textarea "Oh! Oh fuck you're cumming! Ahh...Im not p"
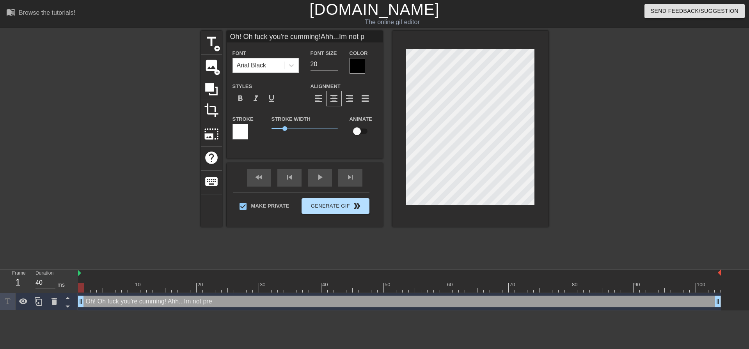
type input "Oh! Oh fuck you're cumming!Ahh...Im not"
type textarea "Oh! Oh fuck you're cumming! Ahh...Im not"
type input "Oh! Oh fuck you're cumming!Ahh...Im not"
type textarea "Oh! Oh fuck you're cumming! Ahh...Im not"
type input "Oh! Oh fuck you're cumming!Ahh...Im no"
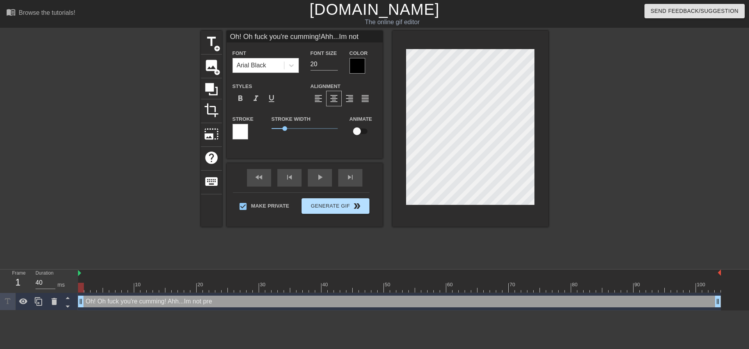
type textarea "Oh! Oh fuck you're cumming! Ahh...Im no"
type input "Oh! Oh fuck you're cumming!Ahh...Im n"
type textarea "Oh! Oh fuck you're cumming! Ahh...Im"
type input "Oh! Oh fuck you're cumming!Ahh...Im"
type textarea "Oh! Oh fuck you're cumming! Ahh...Im"
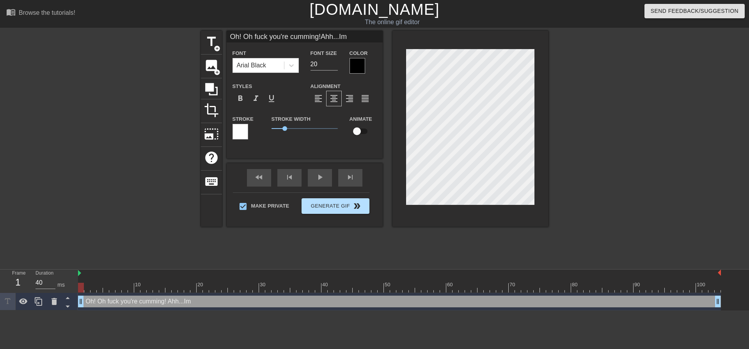
type input "Oh! Oh fuck you're cumming!Ahh...I"
type textarea "Oh! Oh fuck you're cumming! Ahh...I"
type input "Oh! Oh fuck you're cumming!Ahh..."
type textarea "Oh! Oh fuck you're cumming! Ahh..."
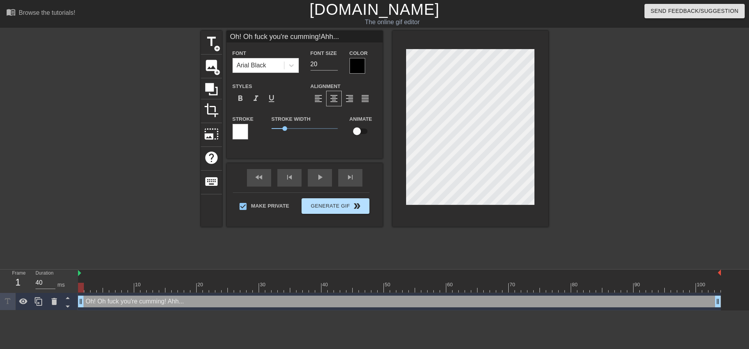
type input "Oh! Oh fuck you're cumming!Ahh...Y"
type textarea "Oh! Oh fuck you're cumming! Ahh...Y"
type input "Oh! Oh fuck you're cumming!Ahh...Yo"
type textarea "Oh! Oh fuck you're cumming! Ahh...Yo"
type input "Oh! Oh fuck you're cumming!Ahh...You"
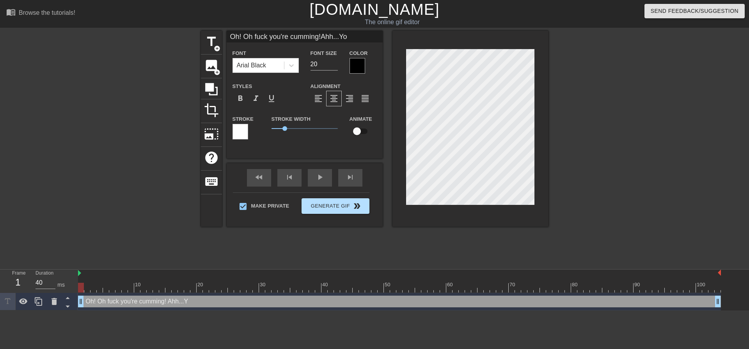
type textarea "Oh! Oh fuck you're cumming! Ahh...You"
type input "Oh! Oh fuck you're cumming!Ahh...You"
type textarea "Oh! Oh fuck you're cumming! Ahh...You"
type input "Oh! Oh fuck you're cumming!Ahh...You d"
type textarea "Oh! Oh fuck you're cumming! Ahh...You d"
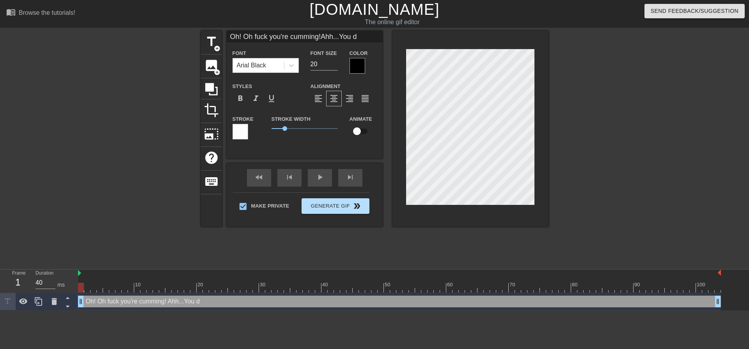
type input "Oh! Oh fuck you're cumming!Ahh...You di"
type textarea "Oh! Oh fuck you're cumming! Ahh...You di"
type input "Oh! Oh fuck you're cumming!Ahh...You did"
type textarea "Oh! Oh fuck you're cumming! Ahh...You did"
type input "Oh! Oh fuck you're cumming!Ahh...You didn"
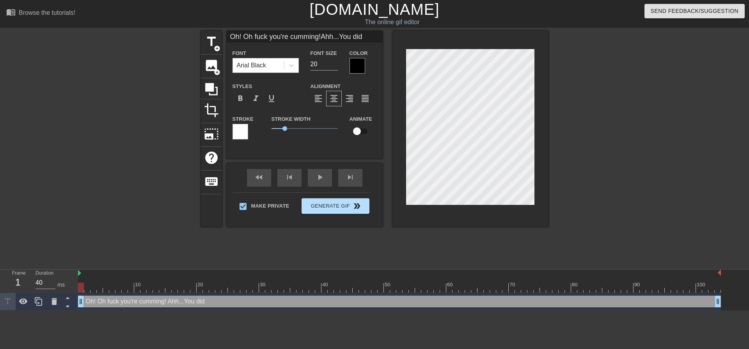
type textarea "Oh! Oh fuck you're cumming! Ahh...You didn"
type input "Oh! Oh fuck you're cumming!Ahh...You didnt"
type textarea "Oh! Oh fuck you're cumming! Ahh...You didnt"
type input "Oh! Oh fuck you're cumming!Ahh...You didnt"
type textarea "Oh! Oh fuck you're cumming! Ahh...You didnt"
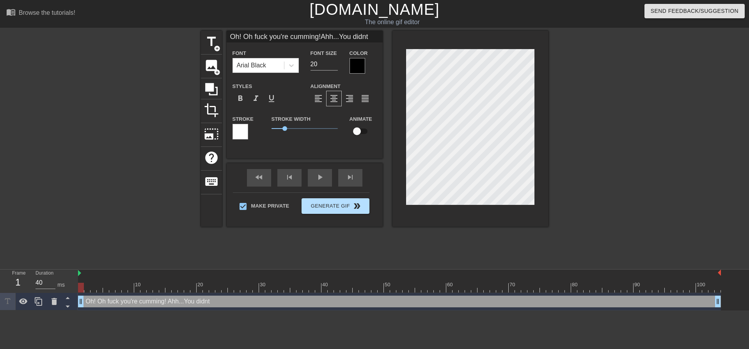
type input "Oh! Oh fuck you're cumming!Ahh...You didnt w"
type textarea "Oh! Oh fuck you're cumming! Ahh...You didnt w"
type input "Oh! Oh fuck you're cumming!Ahh...You didnt wa"
type textarea "Oh! Oh fuck you're cumming! Ahh...You didnt wa"
type input "Oh! Oh fuck you're cumming!Ahh...You didnt war"
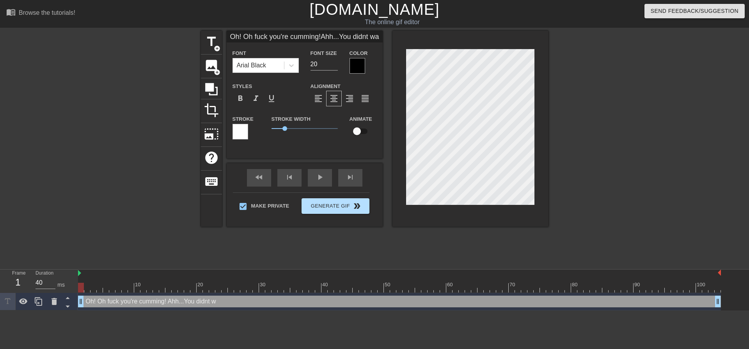
type textarea "Oh! Oh fuck you're cumming! Ahh...You didnt war"
type input "Oh! Oh fuck you're cumming!Ahh...You didnt warn"
type textarea "Oh! Oh fuck you're cumming! Ahh...You didnt warn"
type input "Oh! Oh fuck you're cumming!Ahh...You didnt warn"
type textarea "Oh! Oh fuck you're cumming! Ahh...You didnt warn"
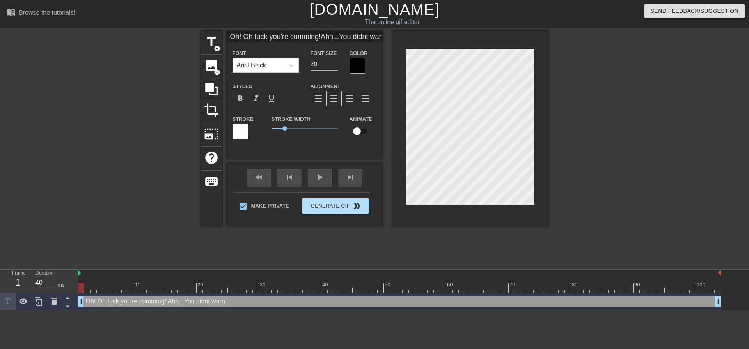
type input "Oh! Oh fuck you're cumming!Ahh...You didnt warn m"
type textarea "Oh! Oh fuck you're cumming! Ahh...You didnt warn m"
type input "Oh! Oh fuck you're cumming!Ahh...You didnt warn me"
type textarea "Oh! Oh fuck you're cumming! Ahh...You didnt warn me"
type input "Oh! Oh fuck you're cumming!Ahh...You didnt warn me!"
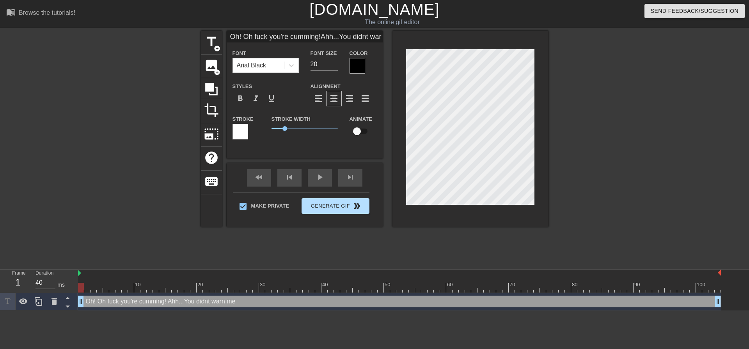
type textarea "Oh! Oh fuck you're cumming! Ahh...You didnt warn me!"
type input "Oh! Oh fuck you're cumming!Ahh...You didnt warn me!"
type textarea "Oh! Oh fuck you're cumming! Ahh...You didnt warn me!"
type input "Oh! Oh fuck you're cumming!Ahh...You didnt warn me!"
type textarea "Oh! Oh fuck you're cumming! Ahh...You didnt warn me!"
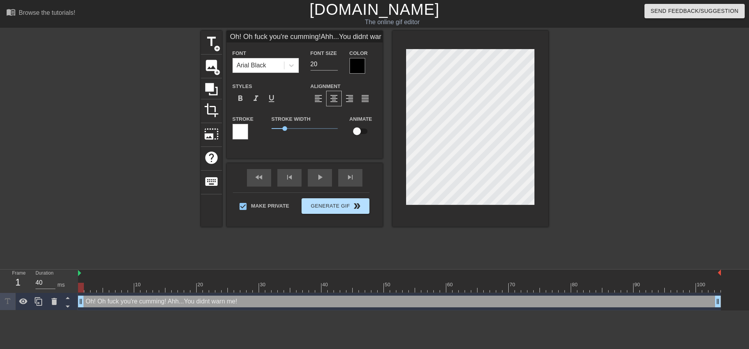
type input "Oh! Oh fuck you're cumming!Ahh...You didnt warn me!"
type textarea "Oh! Oh fuck you're cumming! Ahh...You didnt warn me!"
type input "Oh! Oh fuck you're cumming!Ahh...You didnt warn me!"
type textarea "Oh! Oh fuck you're cumming! Ahh...You didnt warn me!"
type input "Oh! Oh fuck you're cumming!Ahh...You didnt warn me!"
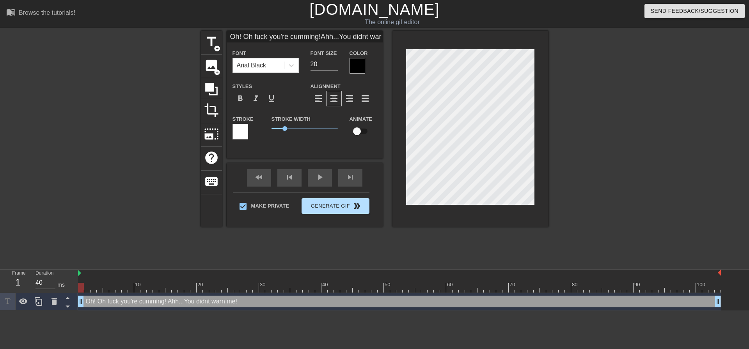
type textarea "Oh! Oh fuck you're cumming! Ahh...You didnt warn me!"
type input "Oh! Oh fuck you're cumming!Ahh...You didnt warn me!"
click at [580, 116] on div at bounding box center [616, 148] width 117 height 234
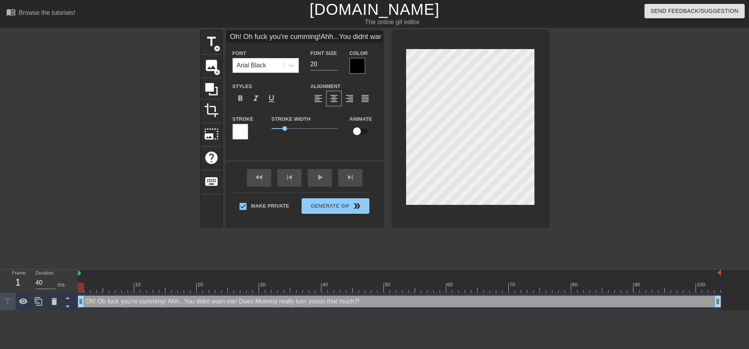
click at [625, 90] on div at bounding box center [616, 148] width 117 height 234
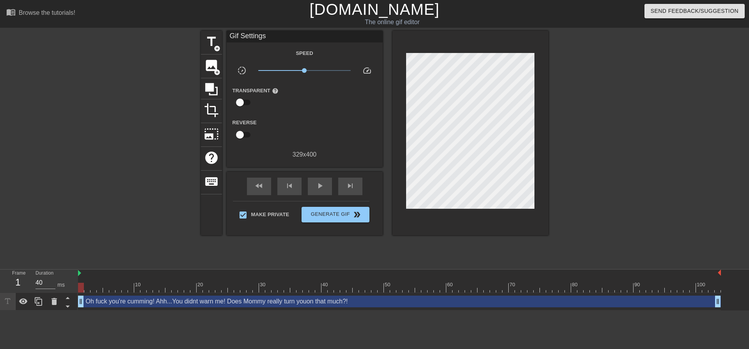
click at [552, 129] on div "title add_circle image add_circle crop photo_size_select_large help keyboard Gi…" at bounding box center [374, 148] width 749 height 234
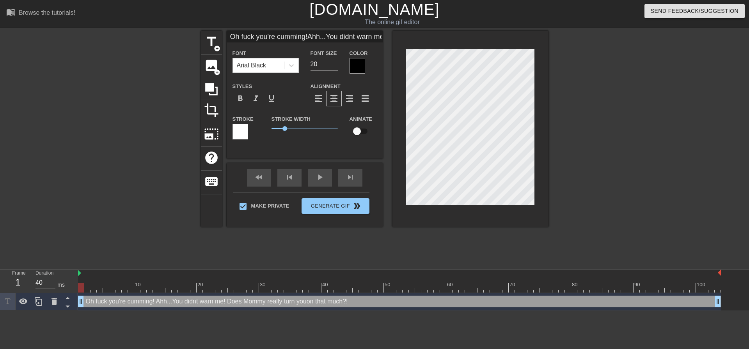
click at [527, 206] on div at bounding box center [470, 129] width 156 height 196
click at [528, 205] on div at bounding box center [470, 129] width 156 height 196
click at [620, 163] on div at bounding box center [616, 148] width 117 height 234
click at [601, 150] on div at bounding box center [616, 148] width 117 height 234
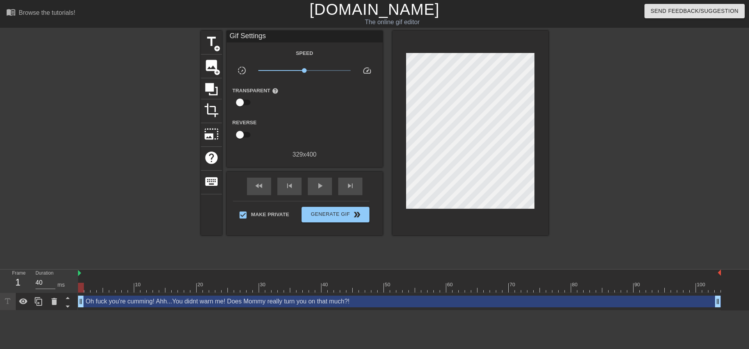
drag, startPoint x: 587, startPoint y: 167, endPoint x: 556, endPoint y: 169, distance: 30.9
click at [587, 167] on div at bounding box center [616, 148] width 117 height 234
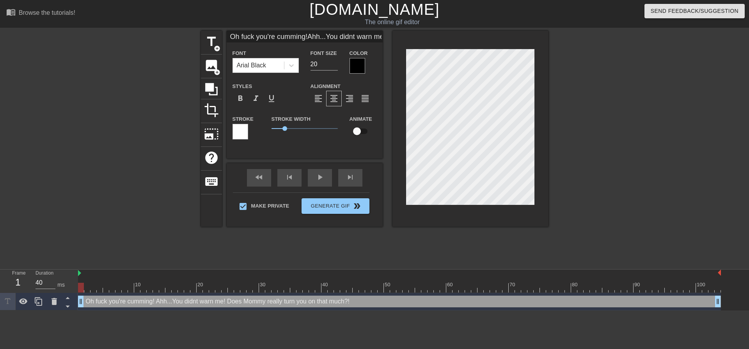
click at [612, 160] on div at bounding box center [616, 148] width 117 height 234
click at [585, 158] on div at bounding box center [616, 148] width 117 height 234
click at [606, 172] on div at bounding box center [616, 148] width 117 height 234
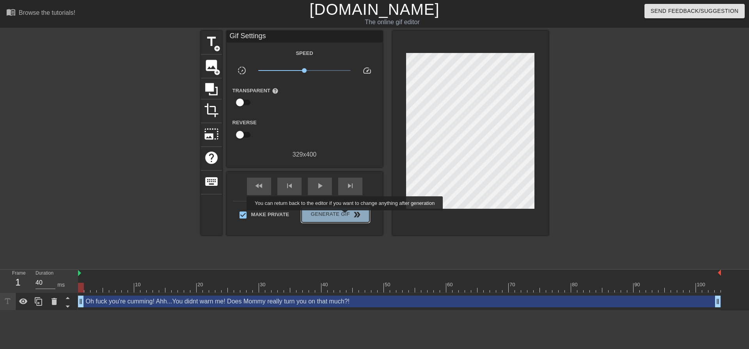
click at [346, 216] on span "Generate Gif double_arrow" at bounding box center [335, 214] width 61 height 9
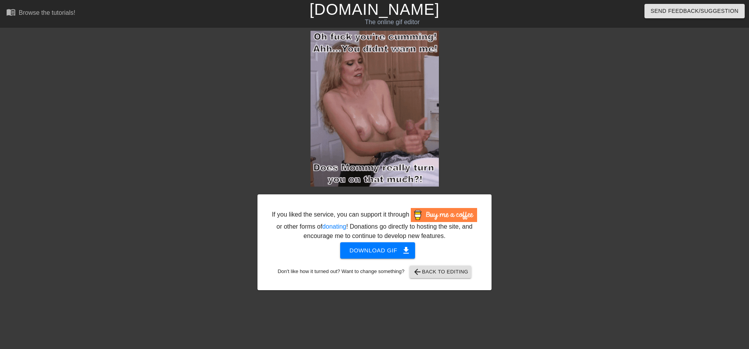
click at [383, 242] on div "If you liked the service, you can support it through or other forms of donating…" at bounding box center [374, 243] width 234 height 96
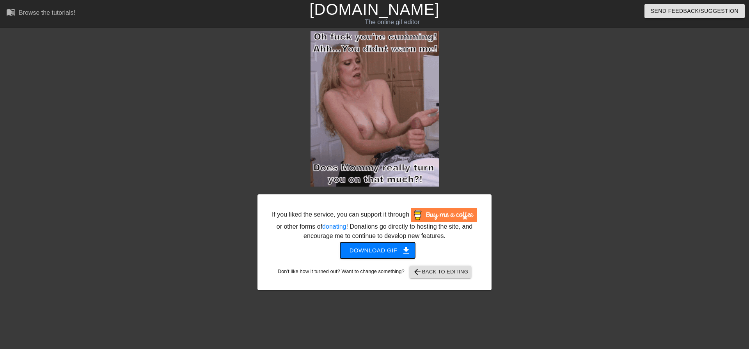
click at [383, 256] on span "Download gif get_app" at bounding box center [377, 251] width 57 height 10
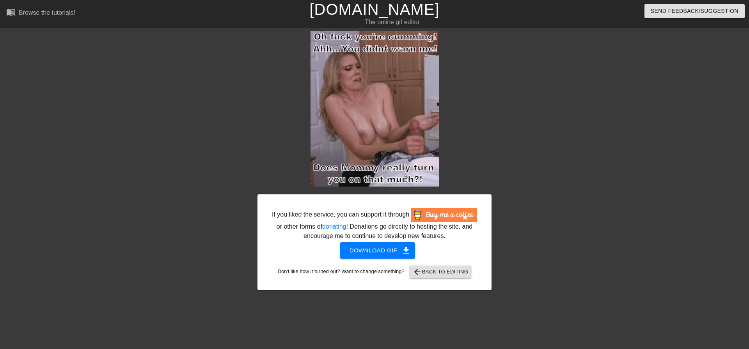
drag, startPoint x: 604, startPoint y: 119, endPoint x: 592, endPoint y: 110, distance: 14.7
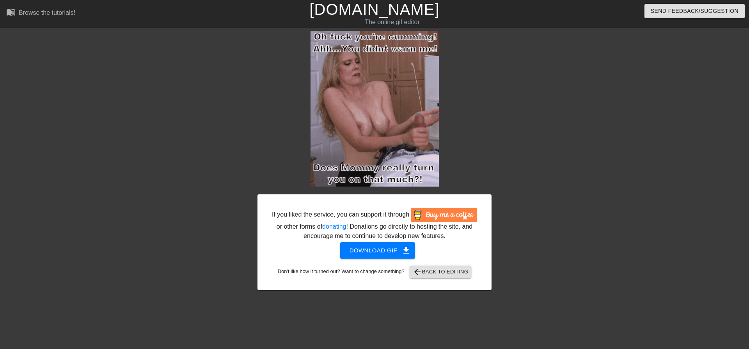
click at [604, 119] on div at bounding box center [559, 148] width 117 height 234
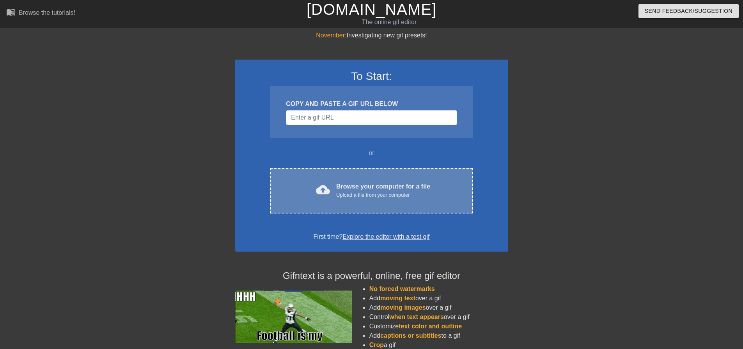
click at [344, 205] on div "cloud_upload Browse your computer for a file Upload a file from your computer C…" at bounding box center [371, 191] width 202 height 46
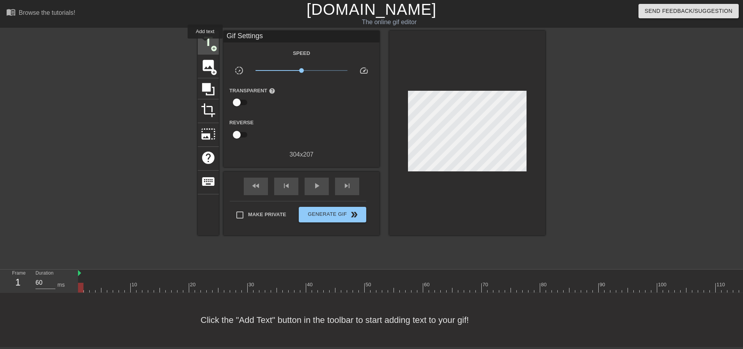
click at [205, 43] on span "title" at bounding box center [208, 41] width 15 height 15
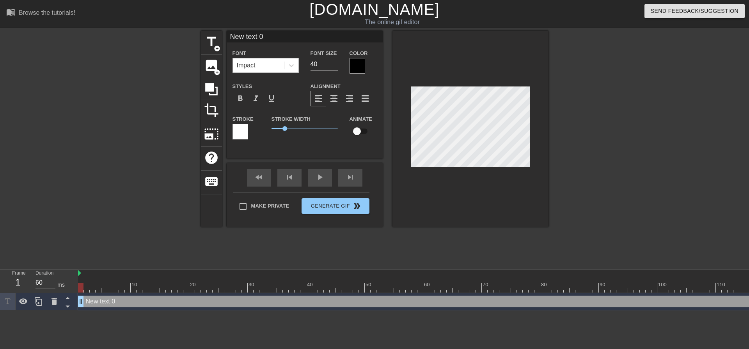
click at [245, 60] on div "Impact" at bounding box center [258, 66] width 51 height 14
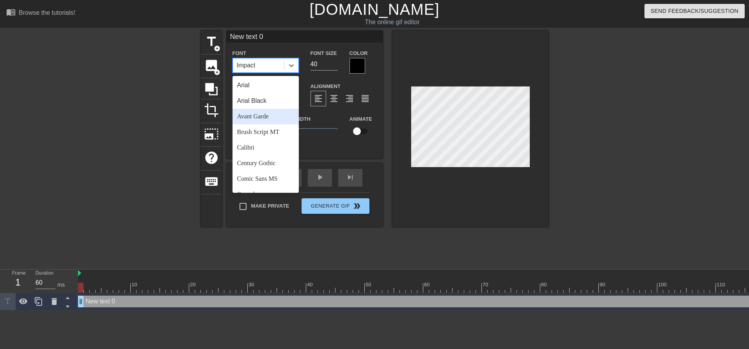
click at [269, 105] on div "Arial Black" at bounding box center [265, 101] width 66 height 16
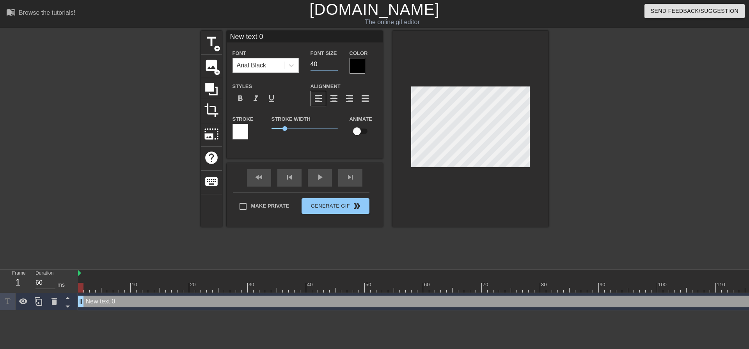
drag, startPoint x: 318, startPoint y: 64, endPoint x: 284, endPoint y: 59, distance: 35.1
click at [305, 63] on div "Font Size 40" at bounding box center [324, 60] width 39 height 25
type input "1"
type input "16"
click at [338, 104] on div "format_align_center" at bounding box center [334, 99] width 16 height 16
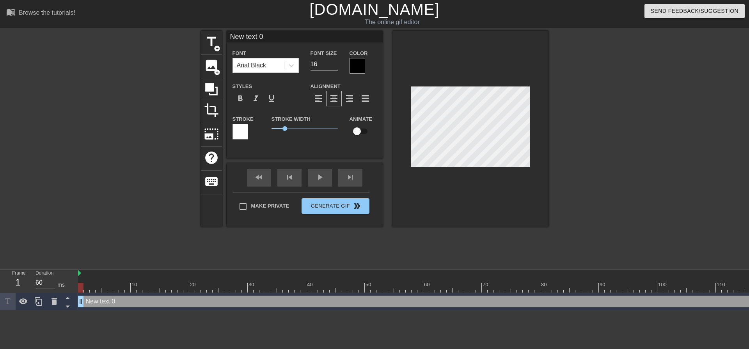
click at [293, 204] on div "Make Private Generate Gif double_arrow" at bounding box center [301, 208] width 137 height 31
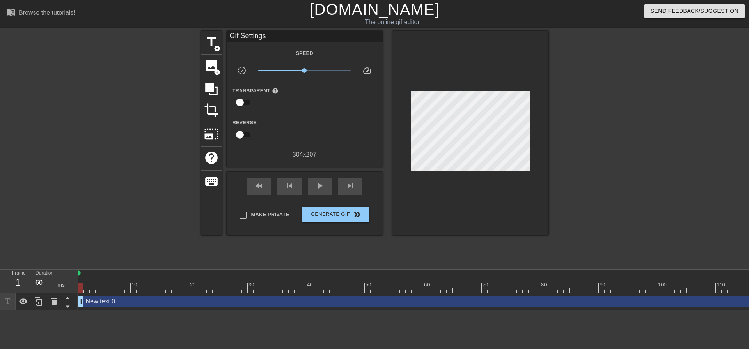
click at [269, 214] on span "Make Private" at bounding box center [270, 215] width 38 height 8
click at [251, 214] on input "Make Private" at bounding box center [243, 215] width 16 height 16
checkbox input "true"
type input "60"
drag, startPoint x: 80, startPoint y: 288, endPoint x: 33, endPoint y: 272, distance: 49.7
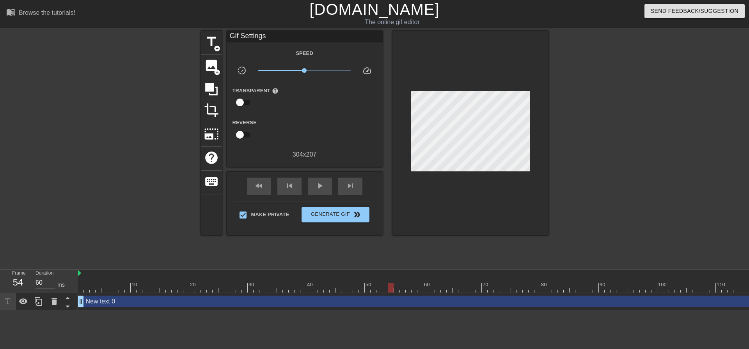
click at [0, 293] on div "Frame 54 Duration 60 ms 10 20 30 40 50 60 70 80 90 100 110 120 130 140 150" at bounding box center [374, 290] width 749 height 41
